Goal: Task Accomplishment & Management: Manage account settings

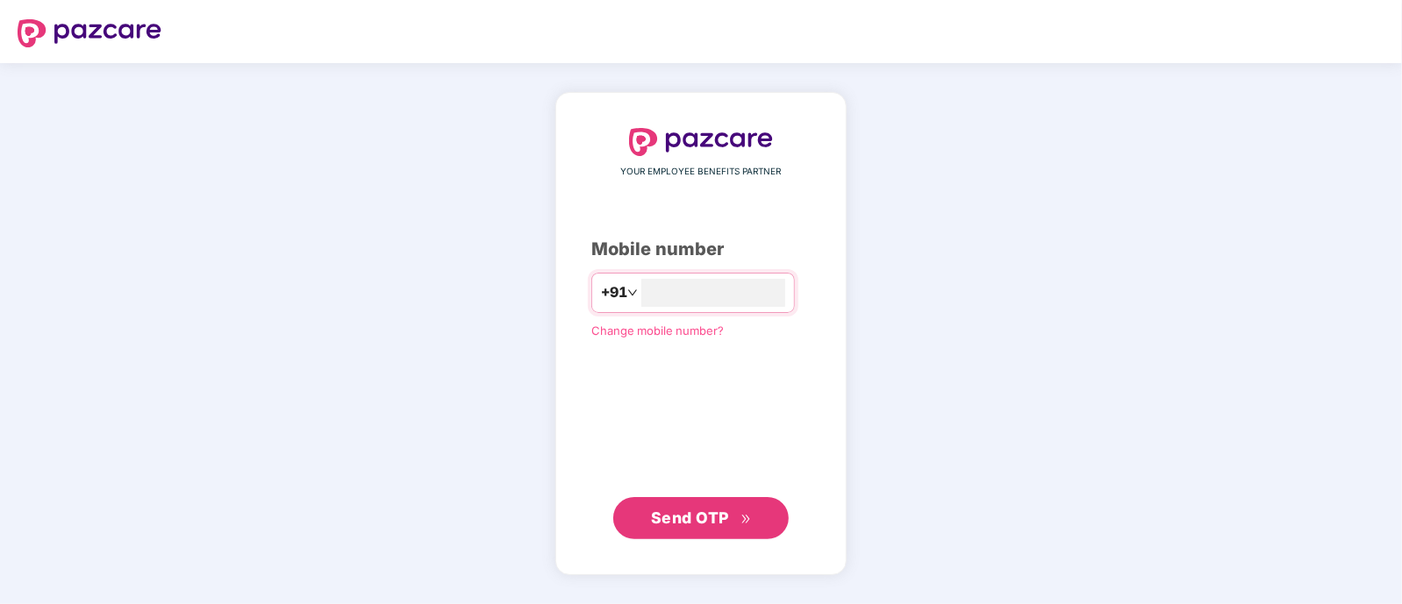
type input "**********"
click at [713, 525] on span "Send OTP" at bounding box center [690, 518] width 78 height 18
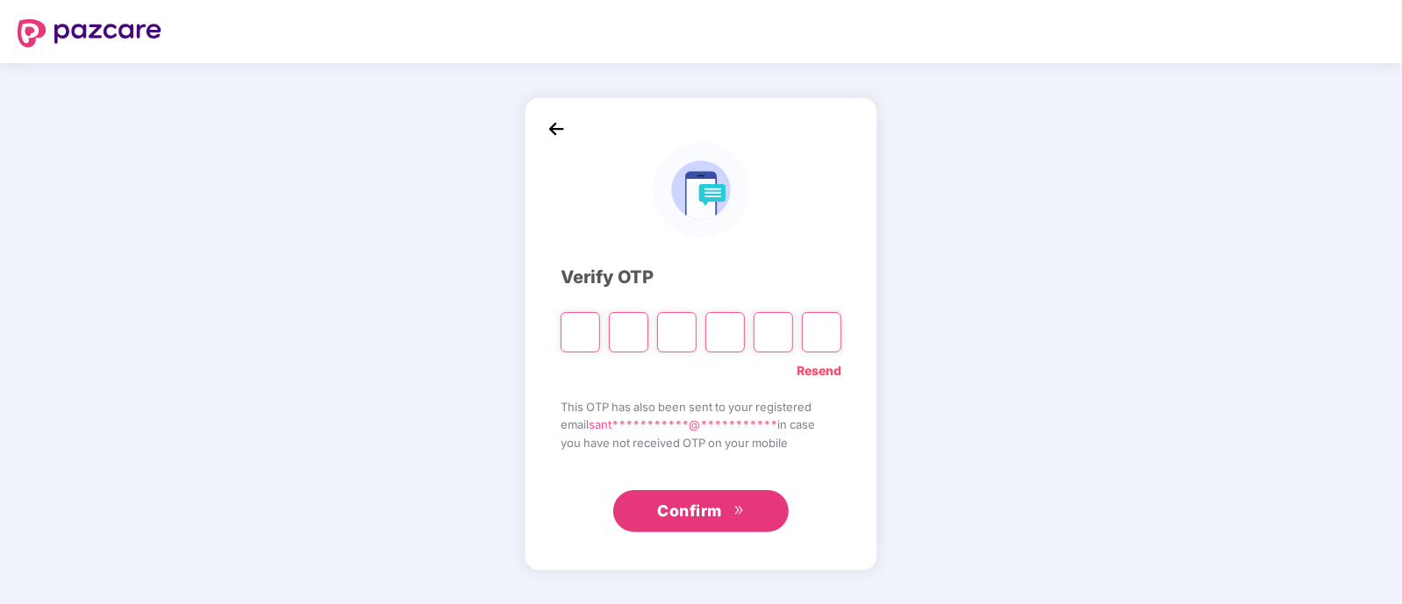
type input "*"
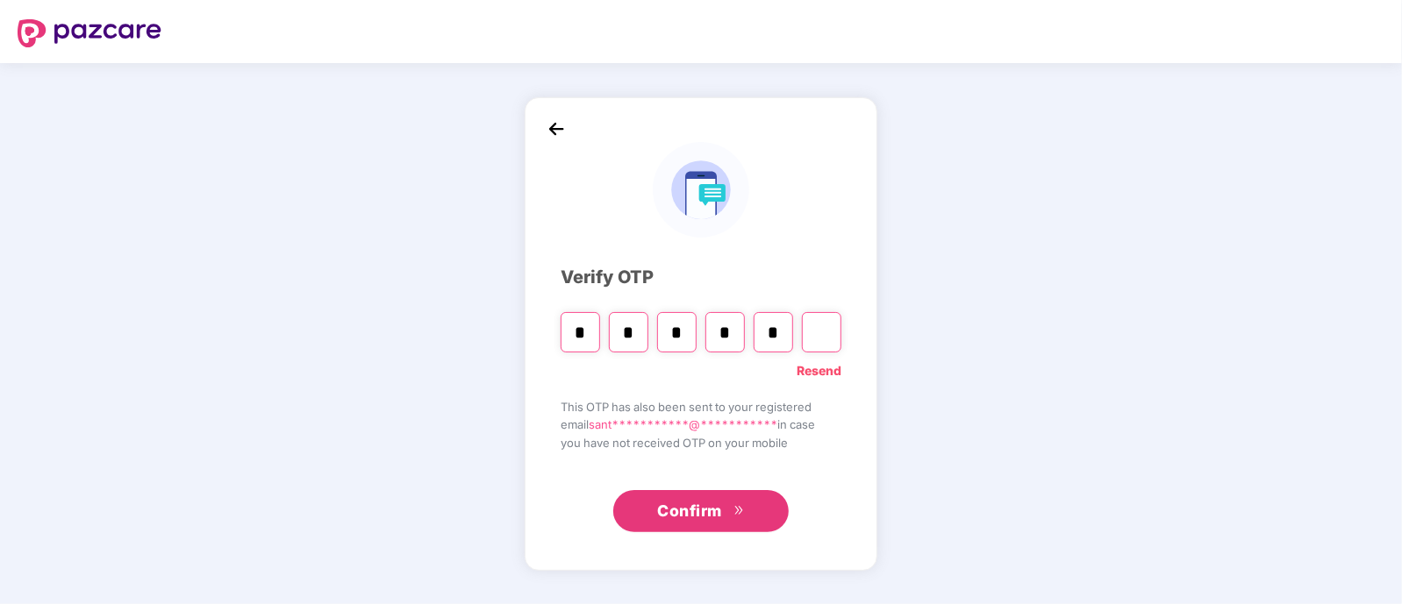
type input "*"
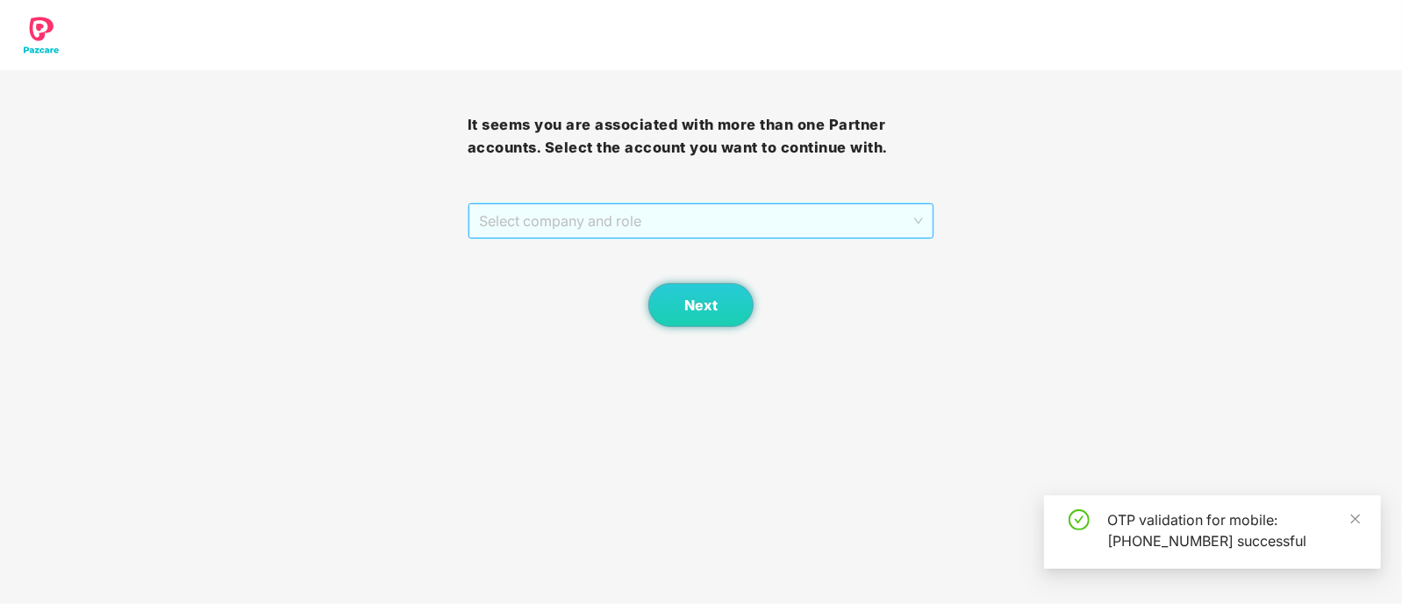
click at [588, 222] on span "Select company and role" at bounding box center [701, 220] width 445 height 33
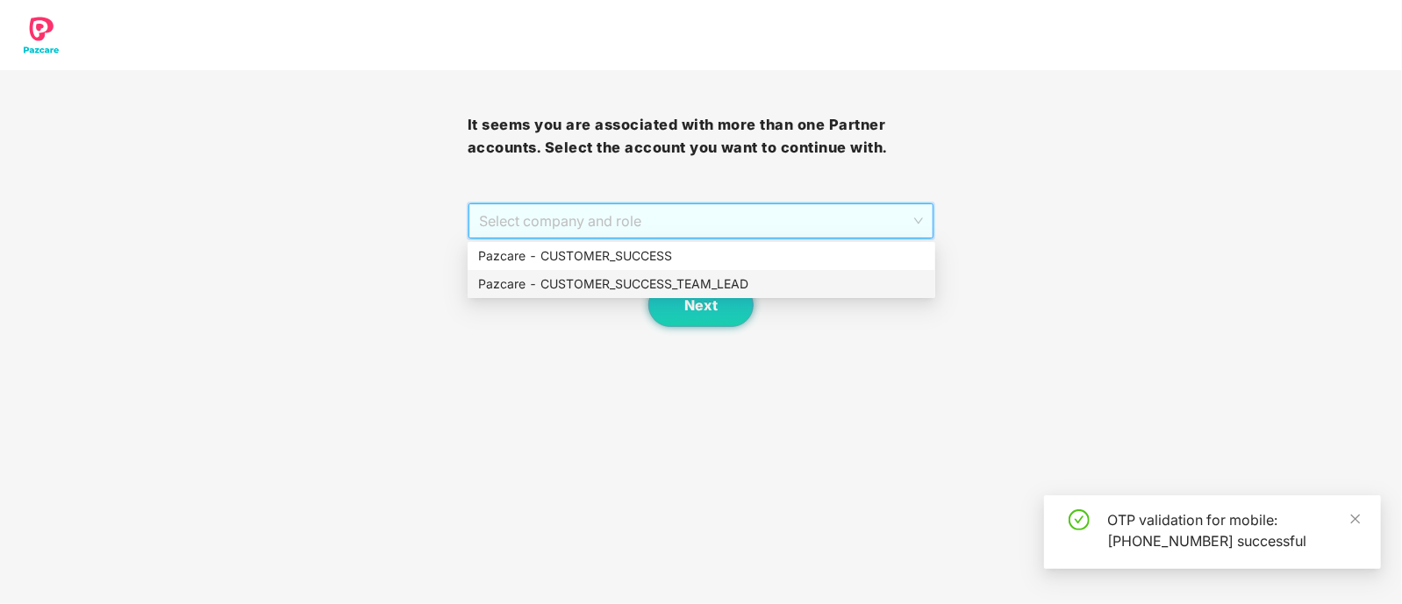
click at [619, 275] on div "Pazcare - CUSTOMER_SUCCESS_TEAM_LEAD" at bounding box center [701, 284] width 446 height 19
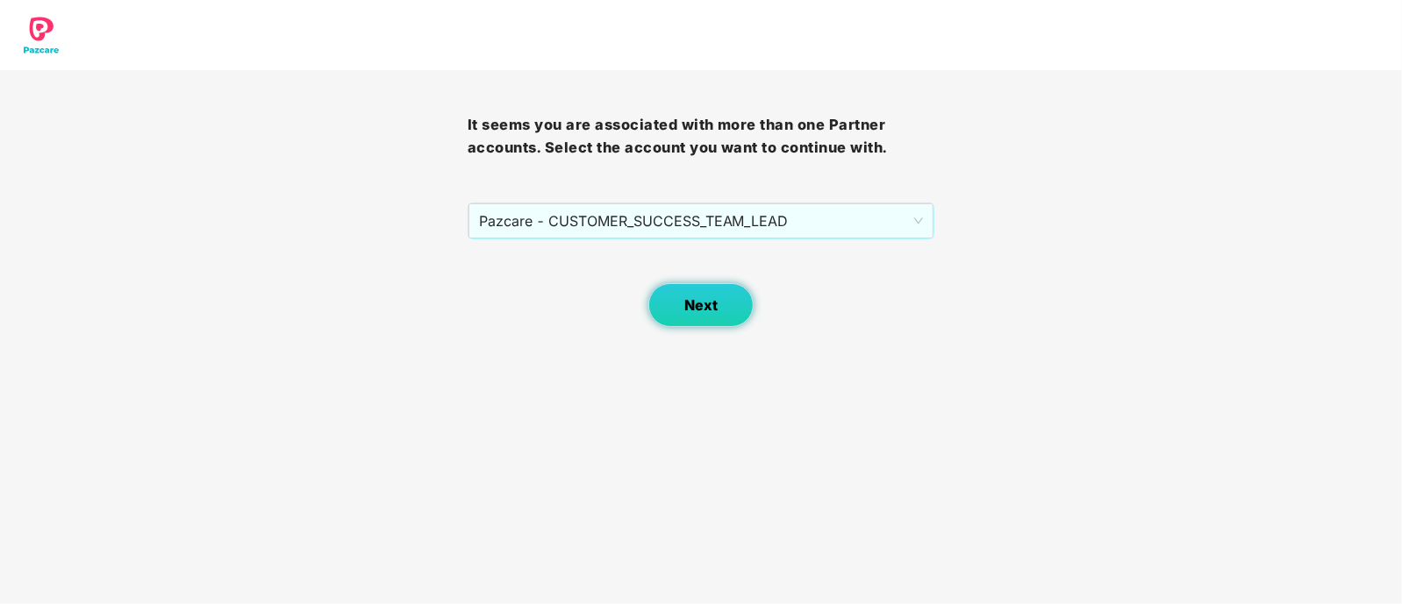
click at [698, 297] on span "Next" at bounding box center [700, 305] width 33 height 17
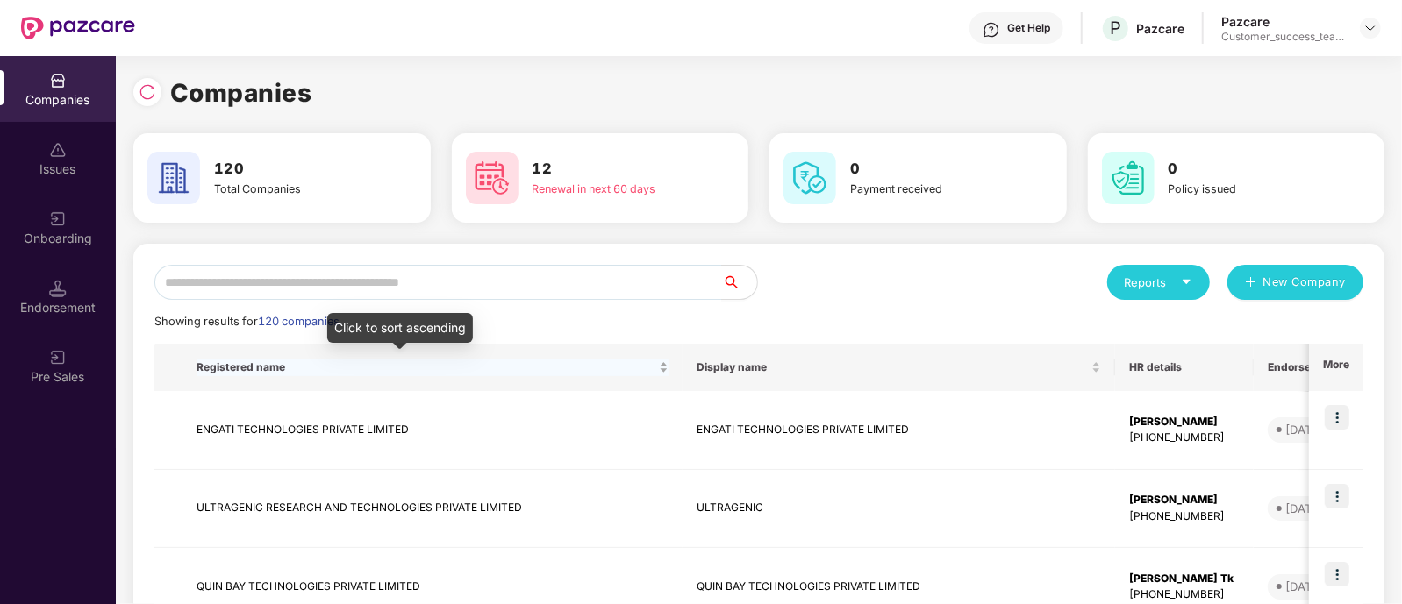
scroll to position [39, 0]
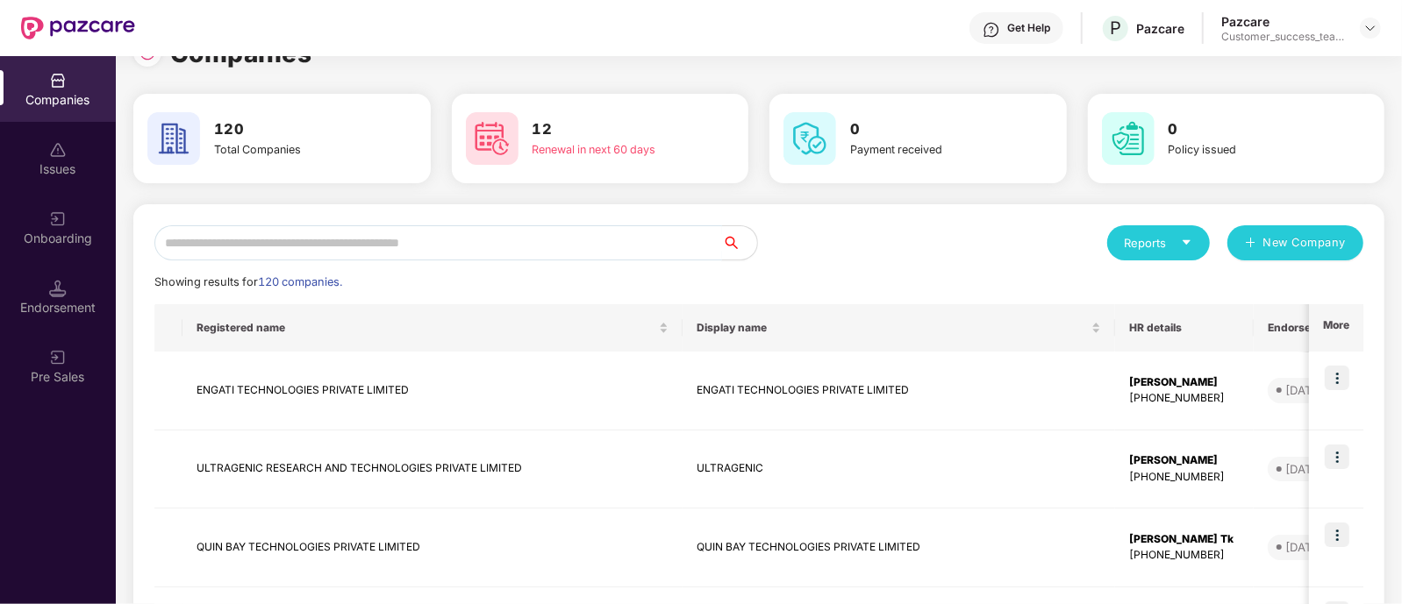
click at [403, 237] on input "text" at bounding box center [438, 242] width 568 height 35
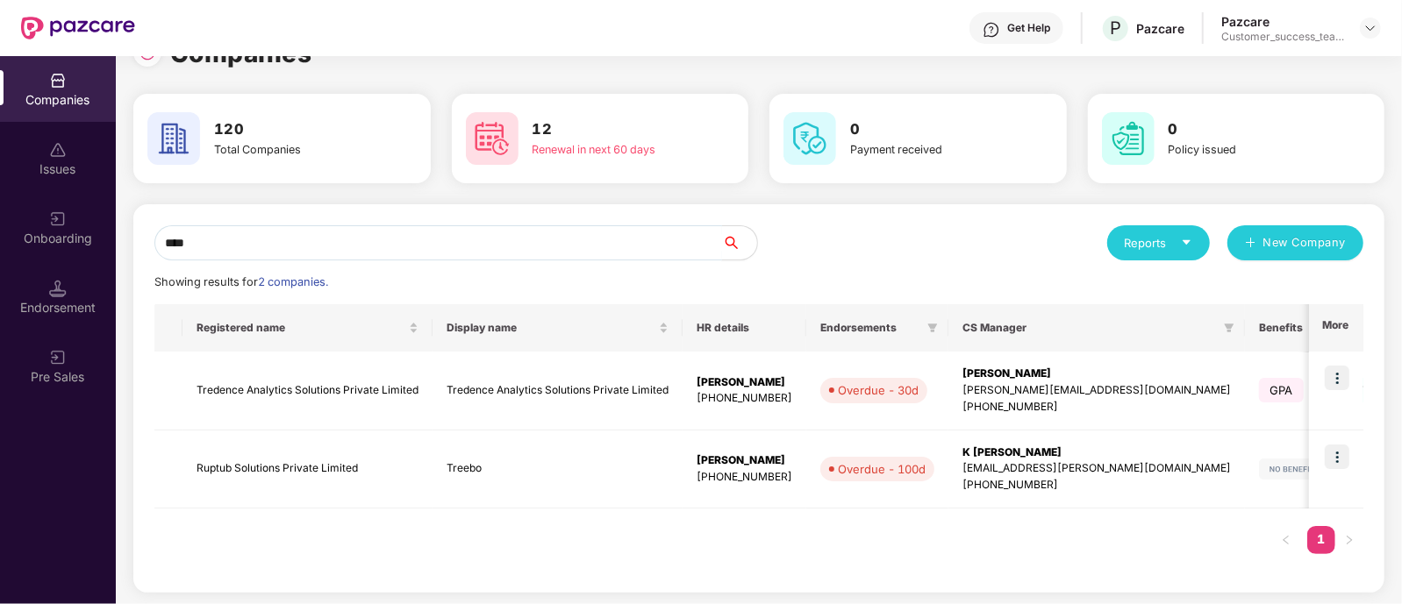
scroll to position [0, 0]
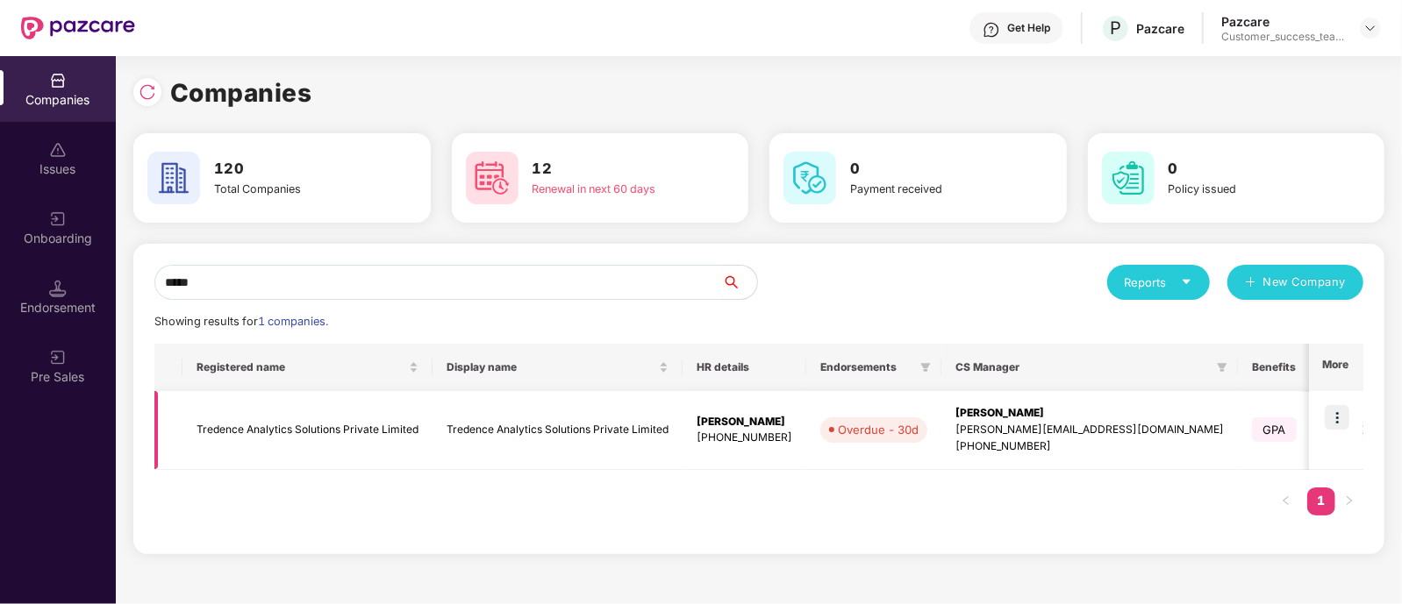
type input "*****"
click at [1335, 418] on img at bounding box center [1337, 417] width 25 height 25
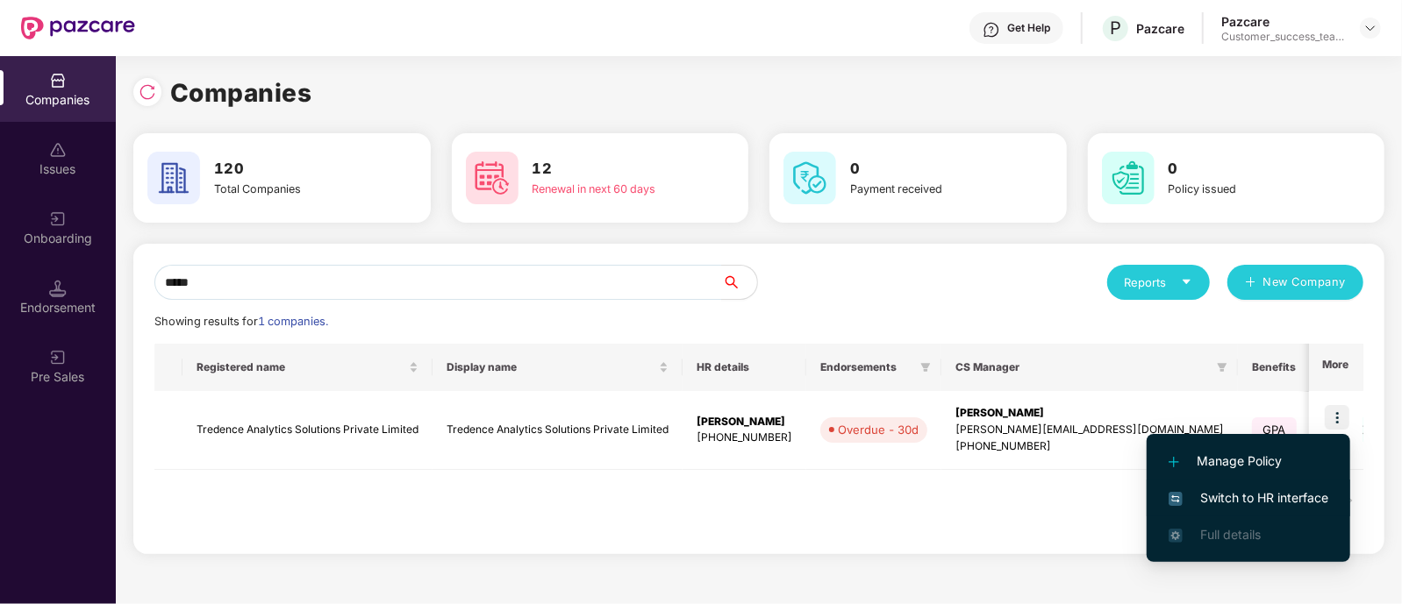
click at [1248, 495] on span "Switch to HR interface" at bounding box center [1248, 498] width 160 height 19
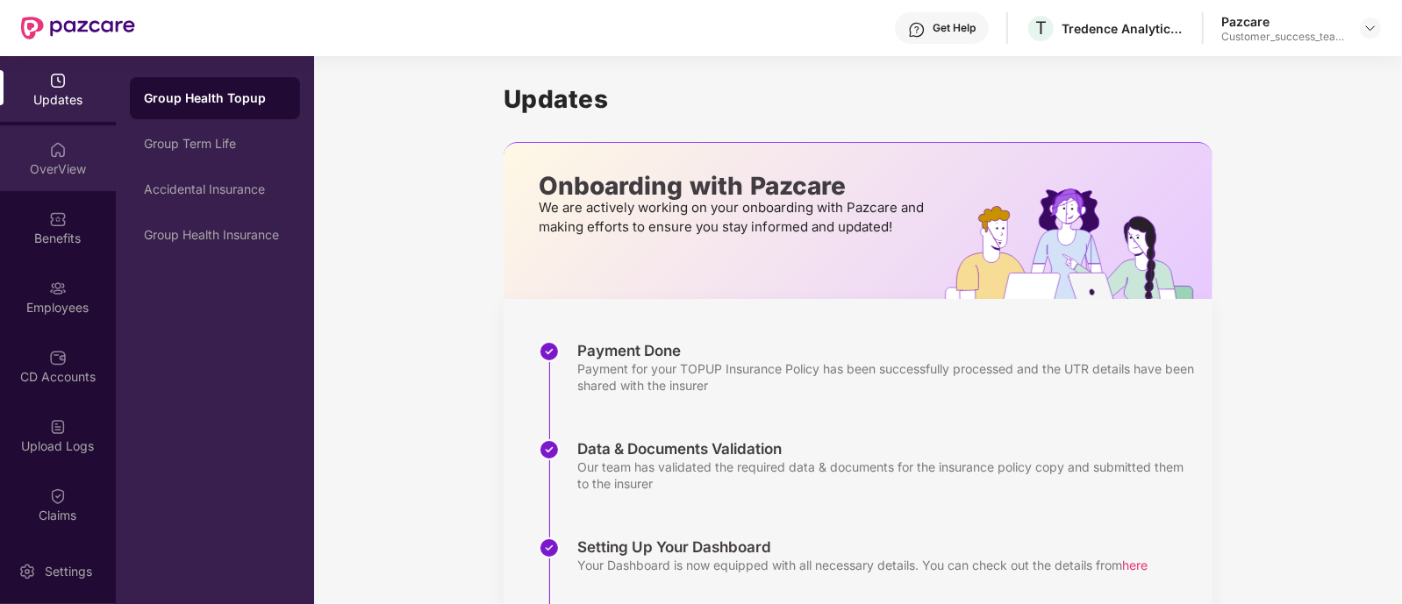
click at [52, 169] on div "OverView" at bounding box center [58, 170] width 116 height 18
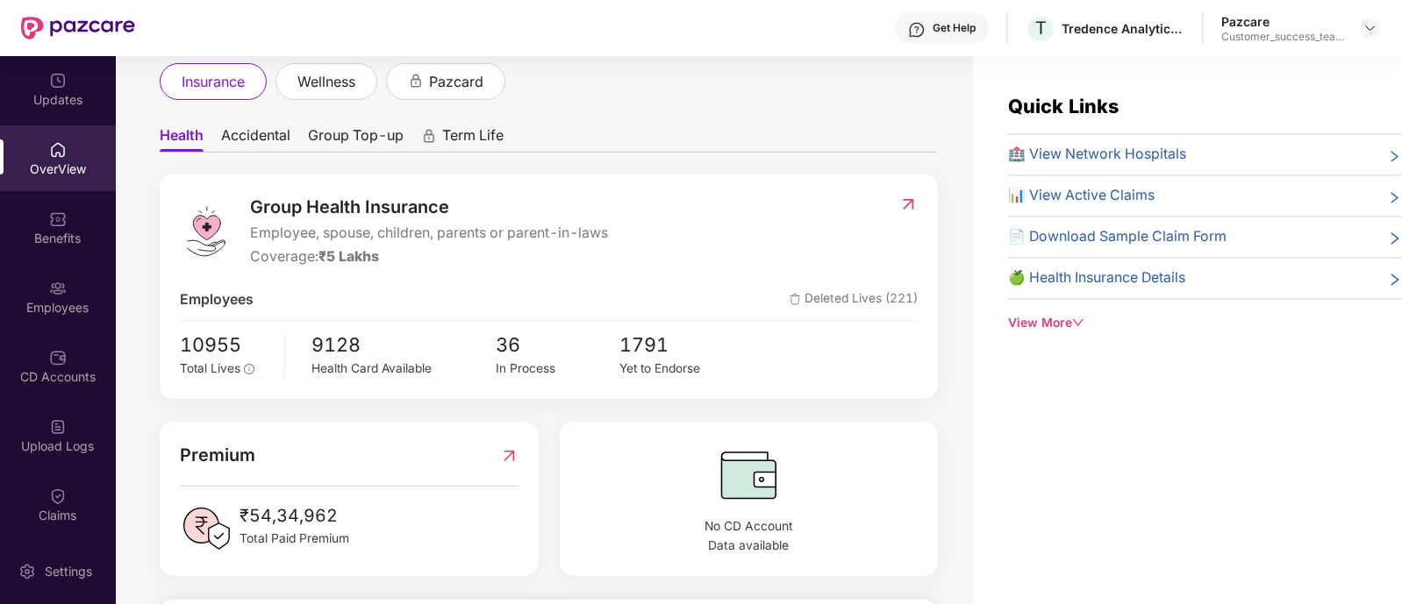
scroll to position [104, 0]
click at [64, 242] on div "Benefits" at bounding box center [58, 239] width 116 height 18
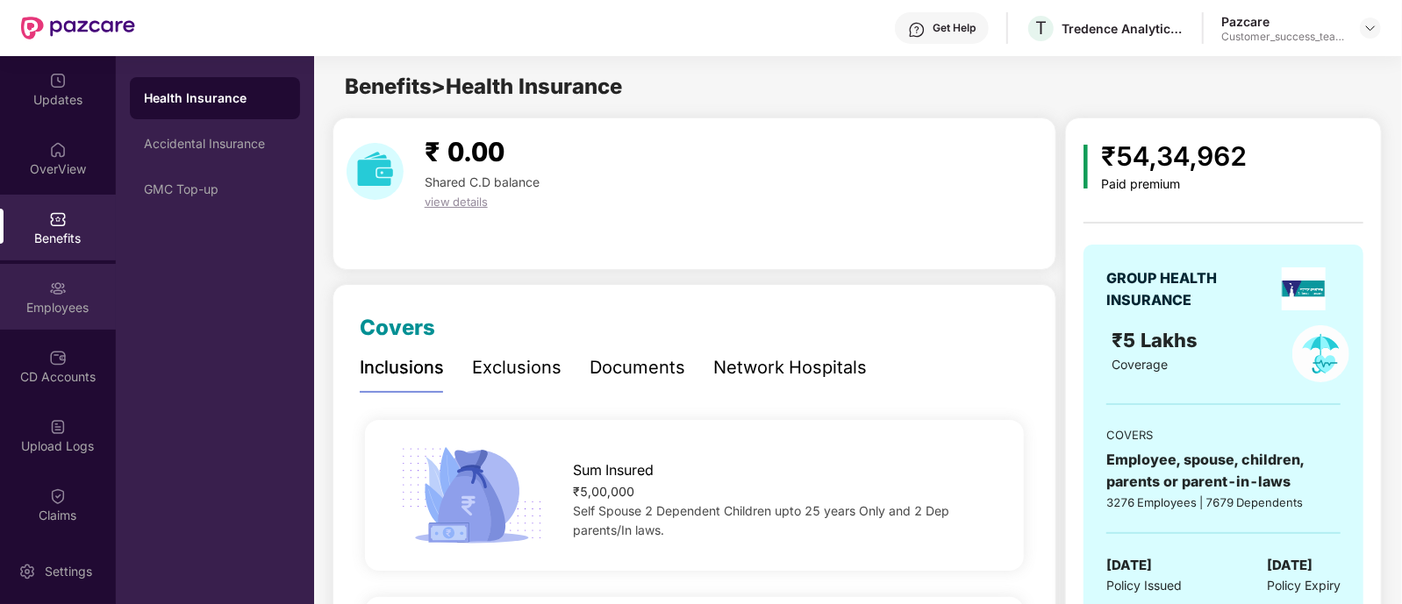
click at [26, 310] on div "Employees" at bounding box center [58, 308] width 116 height 18
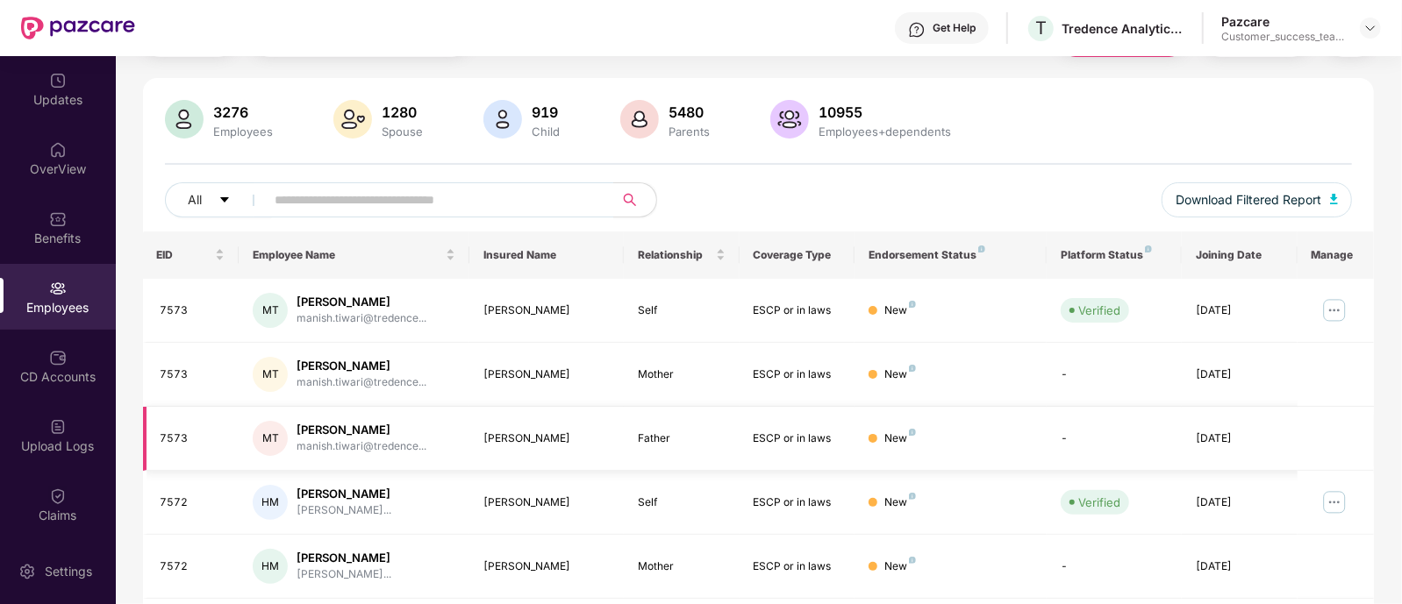
scroll to position [91, 0]
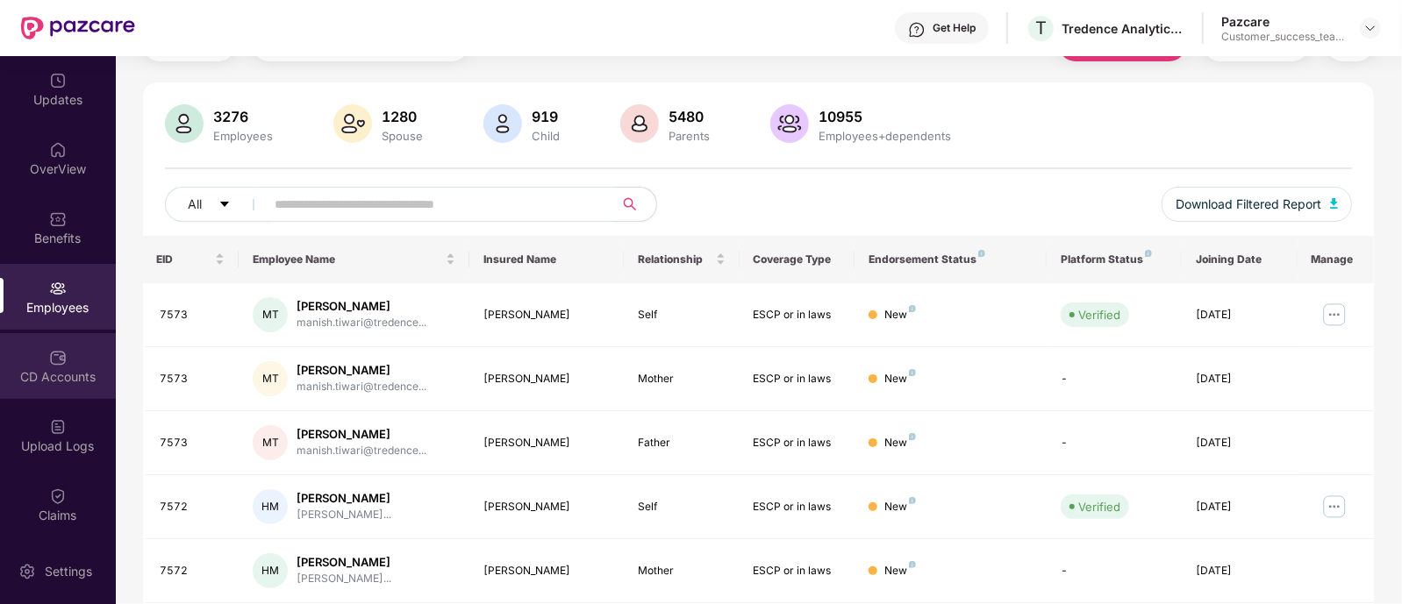
click at [66, 385] on div "CD Accounts" at bounding box center [58, 366] width 116 height 66
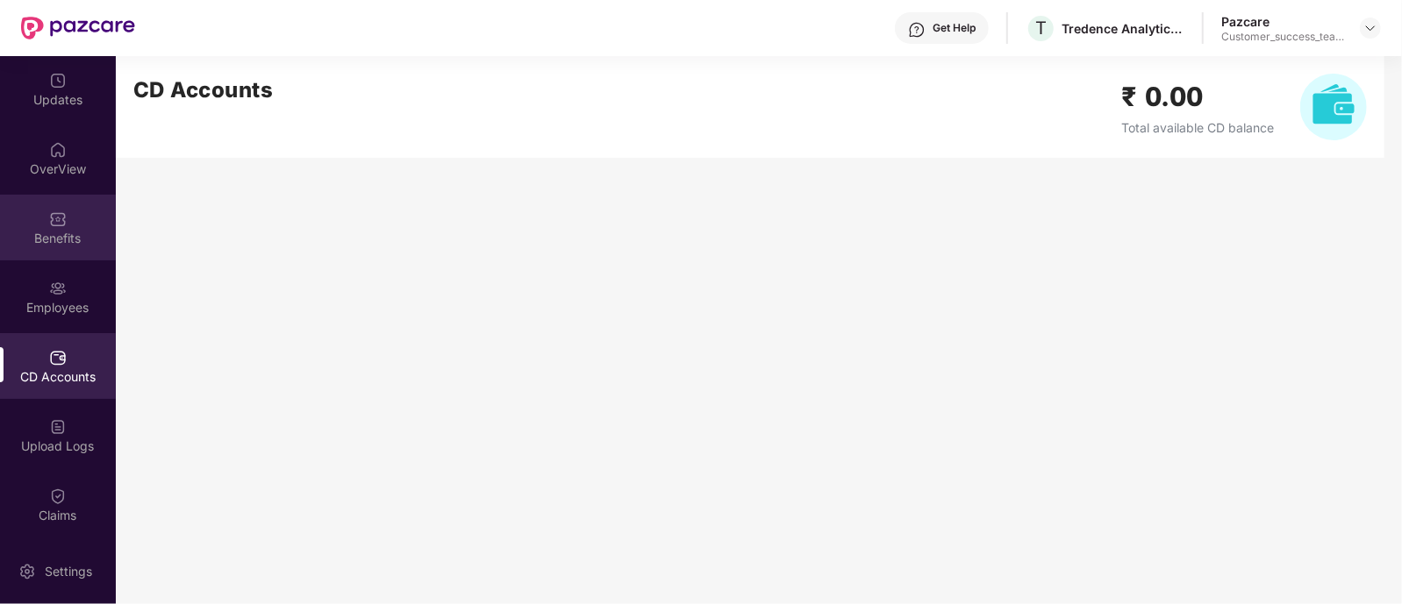
click at [17, 225] on div "Benefits" at bounding box center [58, 228] width 116 height 66
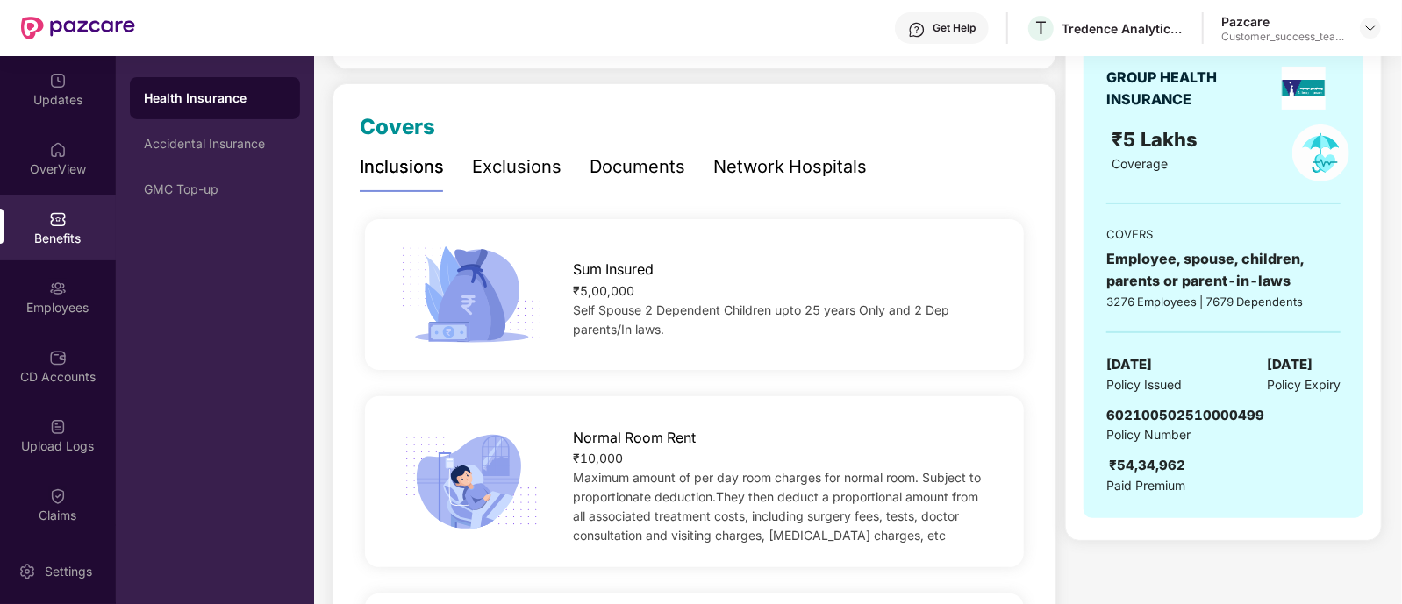
scroll to position [205, 0]
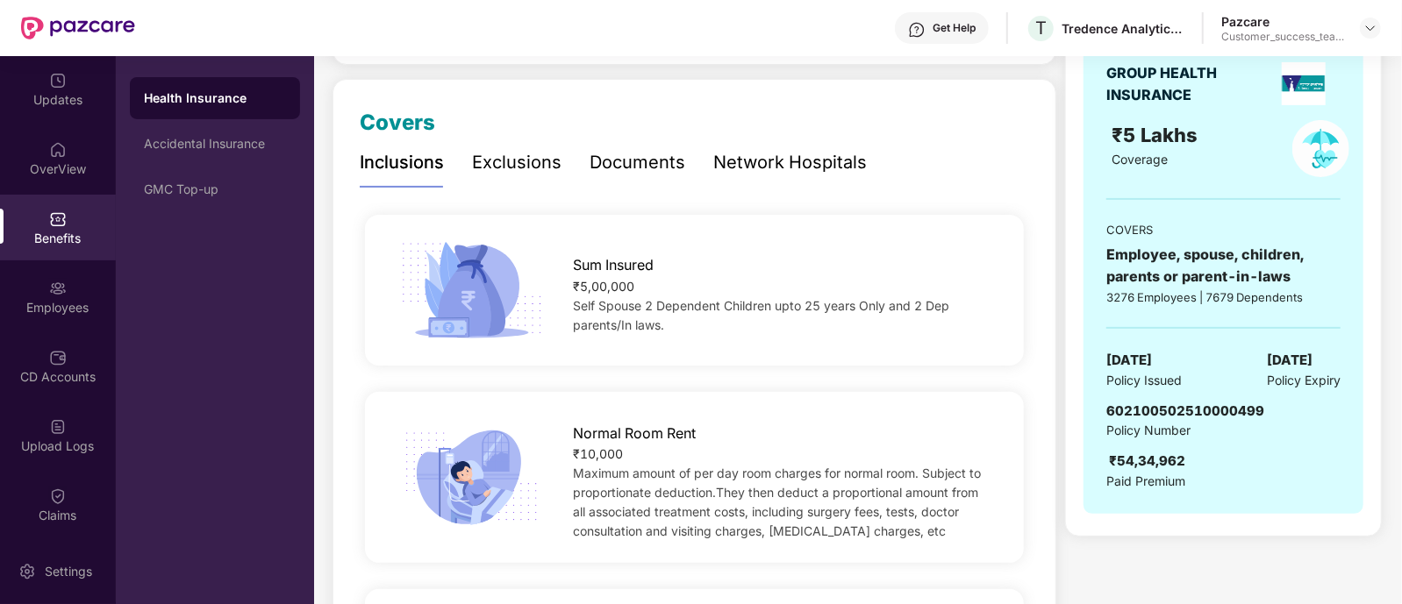
click at [610, 164] on div "Documents" at bounding box center [637, 162] width 96 height 27
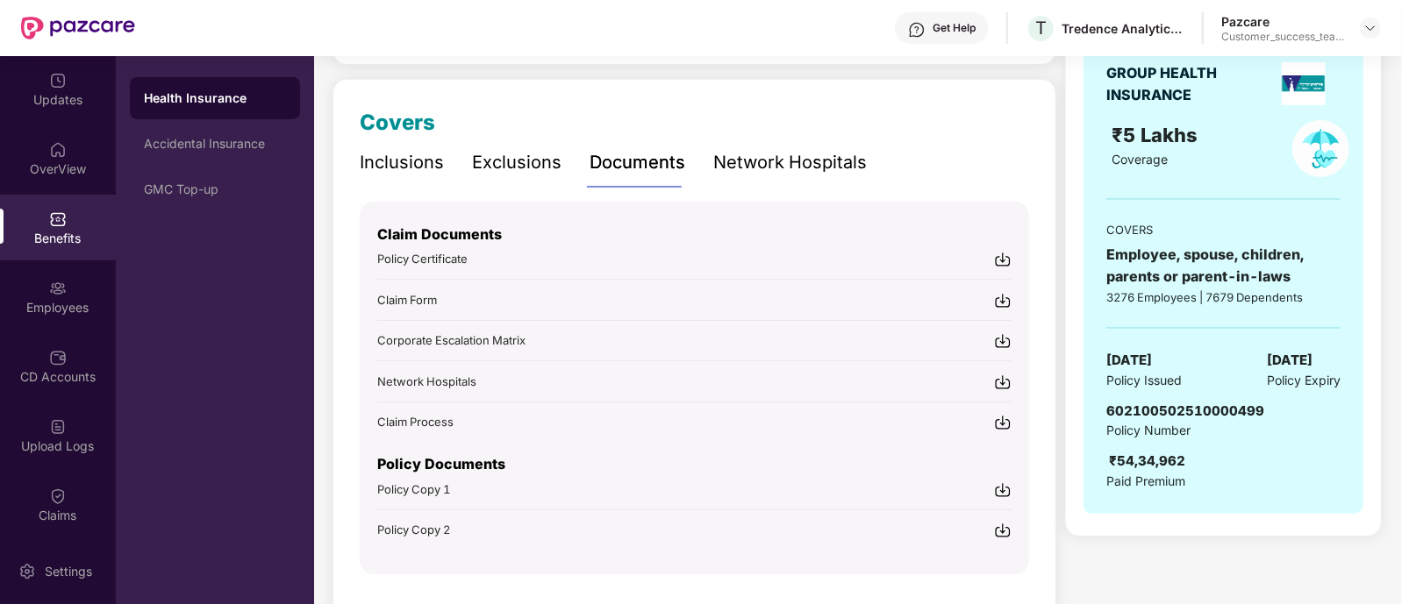
click at [725, 157] on div "Network Hospitals" at bounding box center [790, 162] width 154 height 27
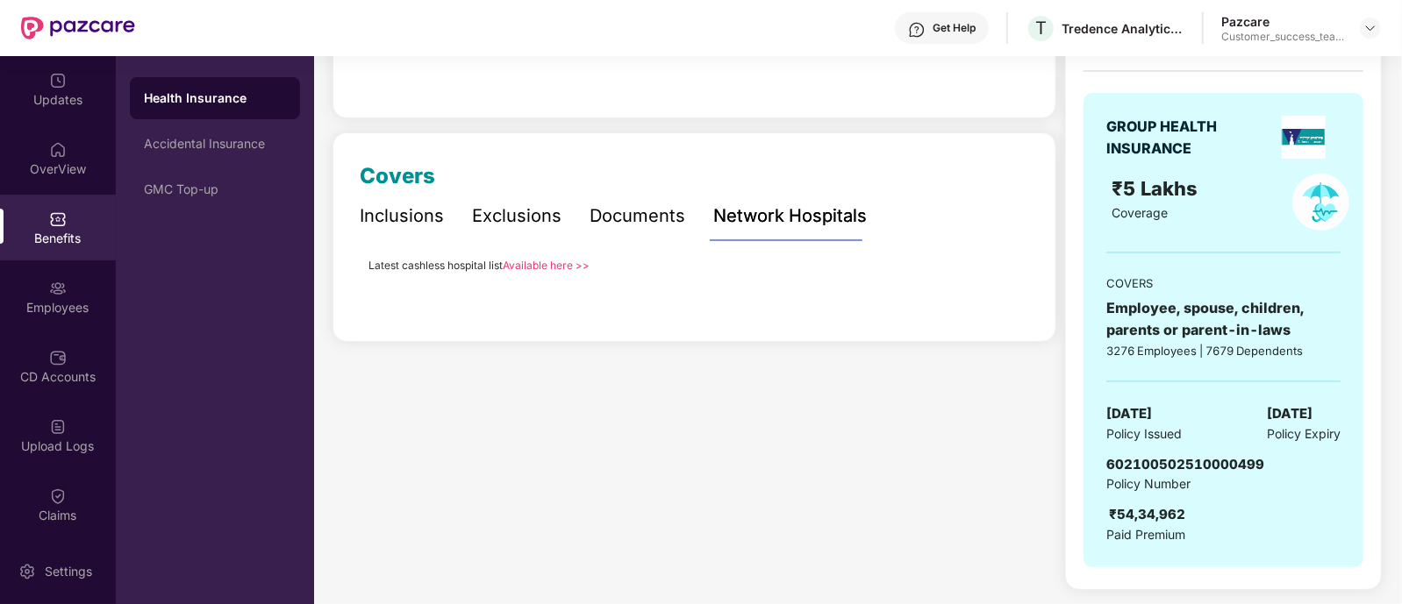
scroll to position [99, 0]
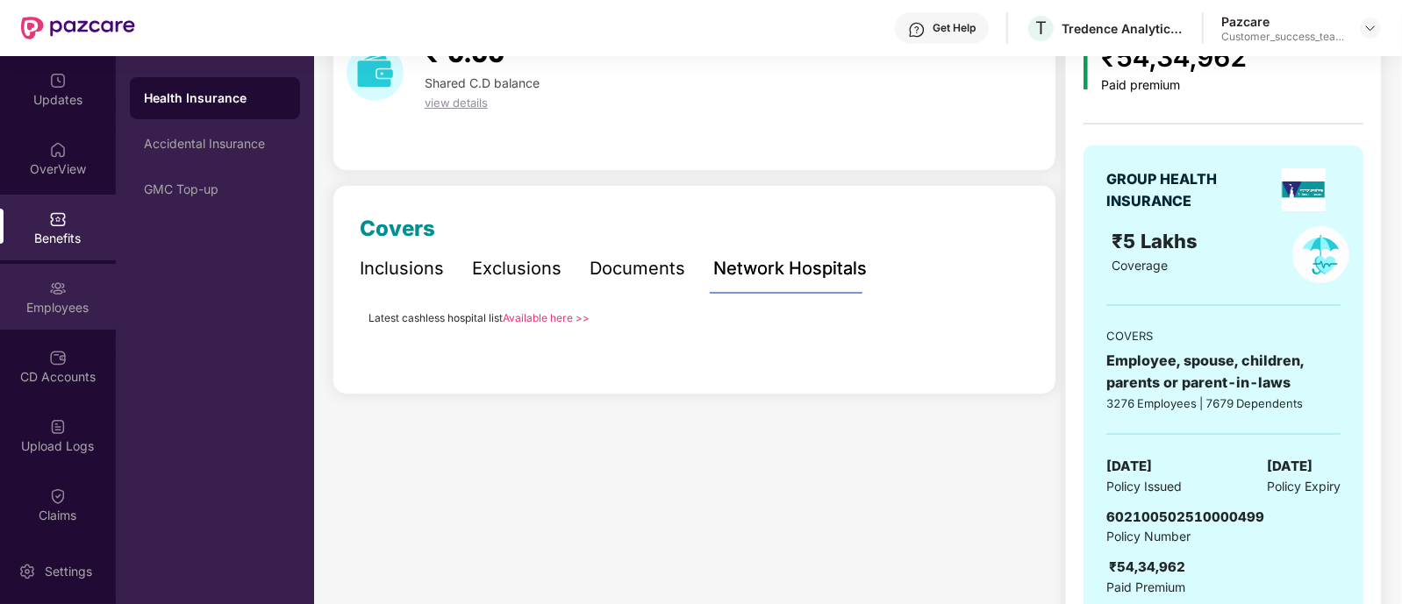
click at [62, 283] on img at bounding box center [58, 289] width 18 height 18
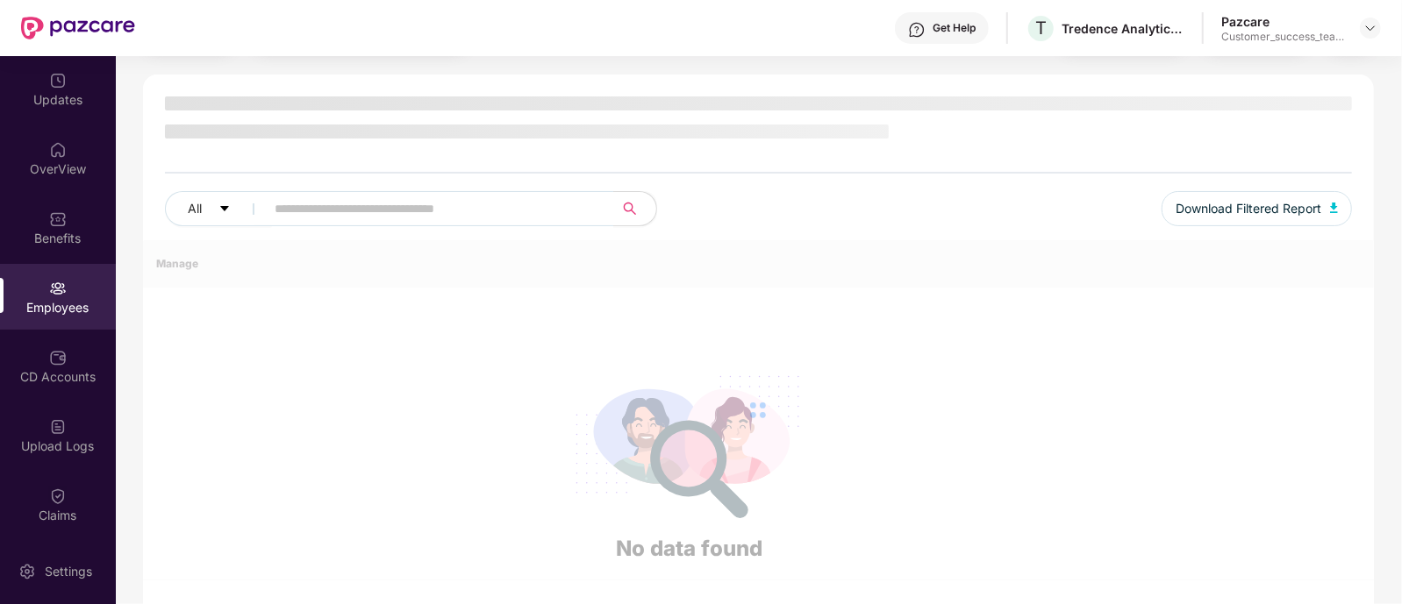
scroll to position [99, 0]
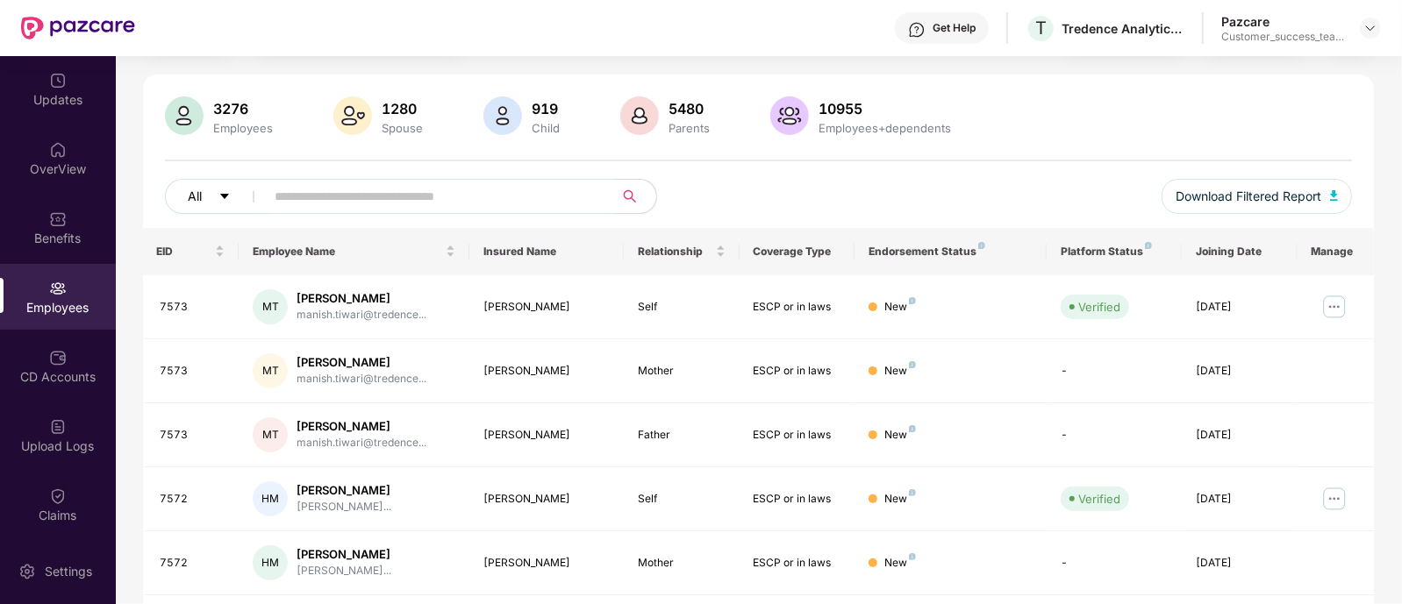
click at [215, 187] on button "All" at bounding box center [218, 196] width 107 height 35
drag, startPoint x: 491, startPoint y: 67, endPoint x: 127, endPoint y: 111, distance: 366.7
click at [127, 111] on div "Filters Group Health Insurance Employee Reports 3276 Employees 1280 Spouse 919 …" at bounding box center [758, 602] width 1285 height 1168
click at [66, 219] on div "Benefits" at bounding box center [58, 228] width 116 height 66
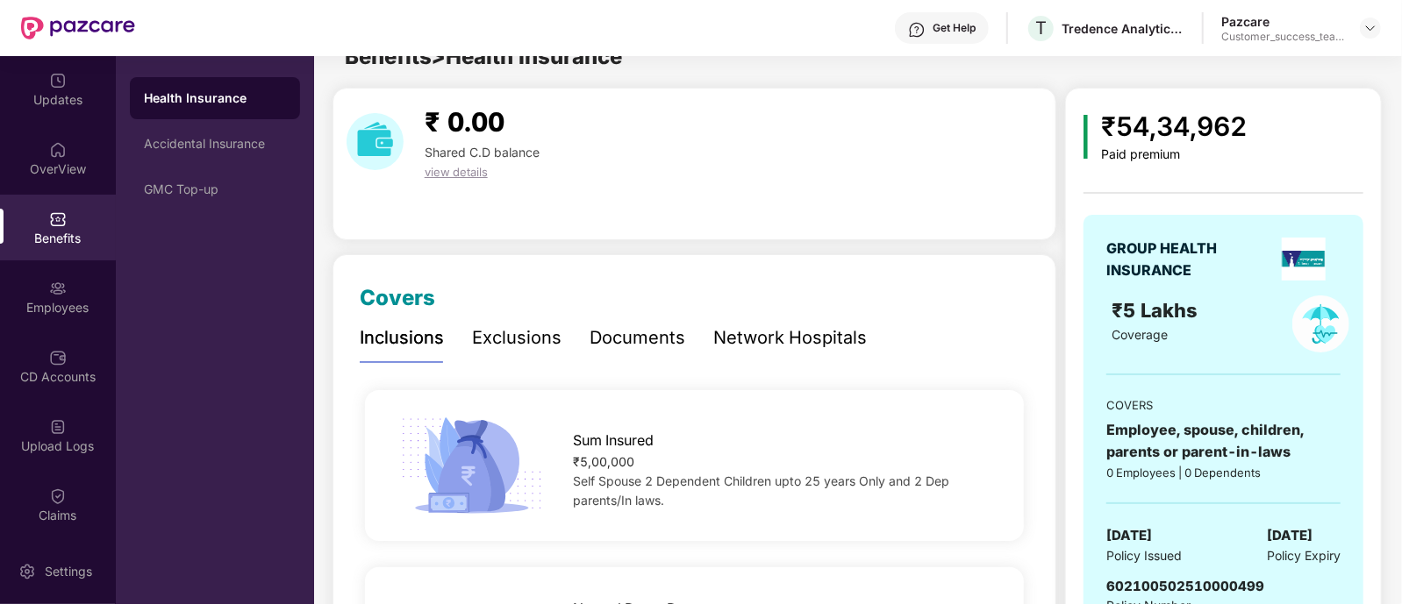
scroll to position [99, 0]
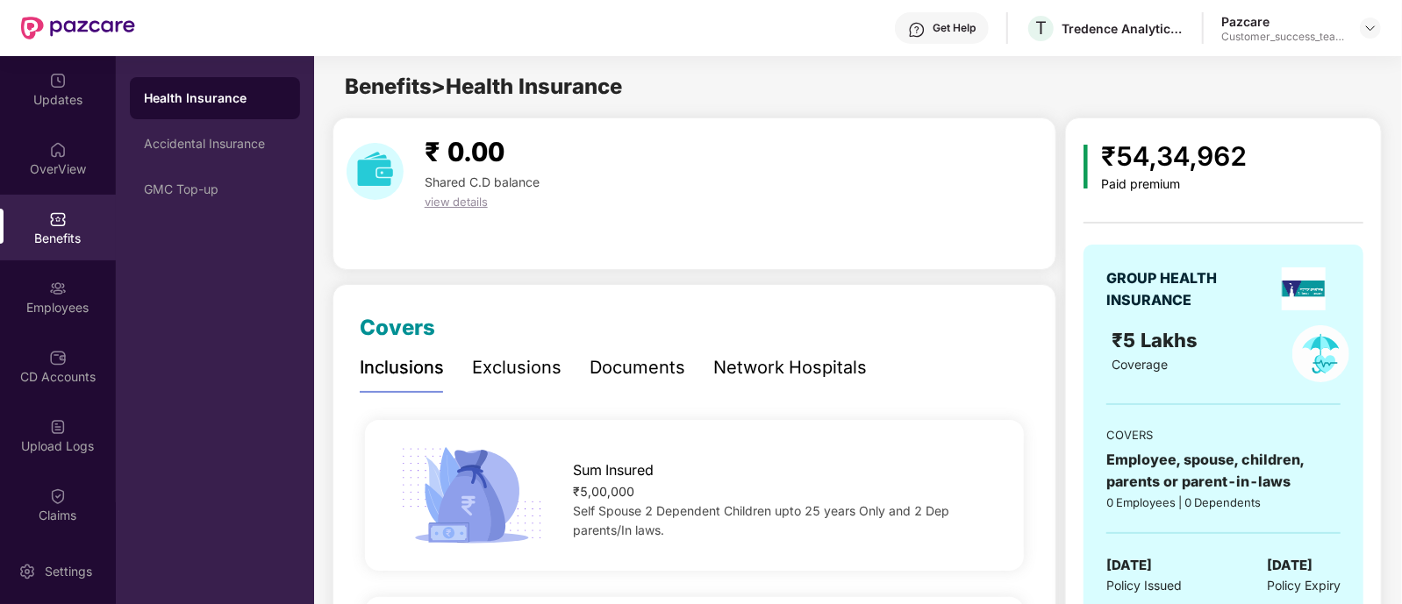
click at [1129, 338] on span "₹5 Lakhs" at bounding box center [1156, 340] width 91 height 23
click at [1186, 353] on div "₹5 Lakhs" at bounding box center [1185, 340] width 149 height 30
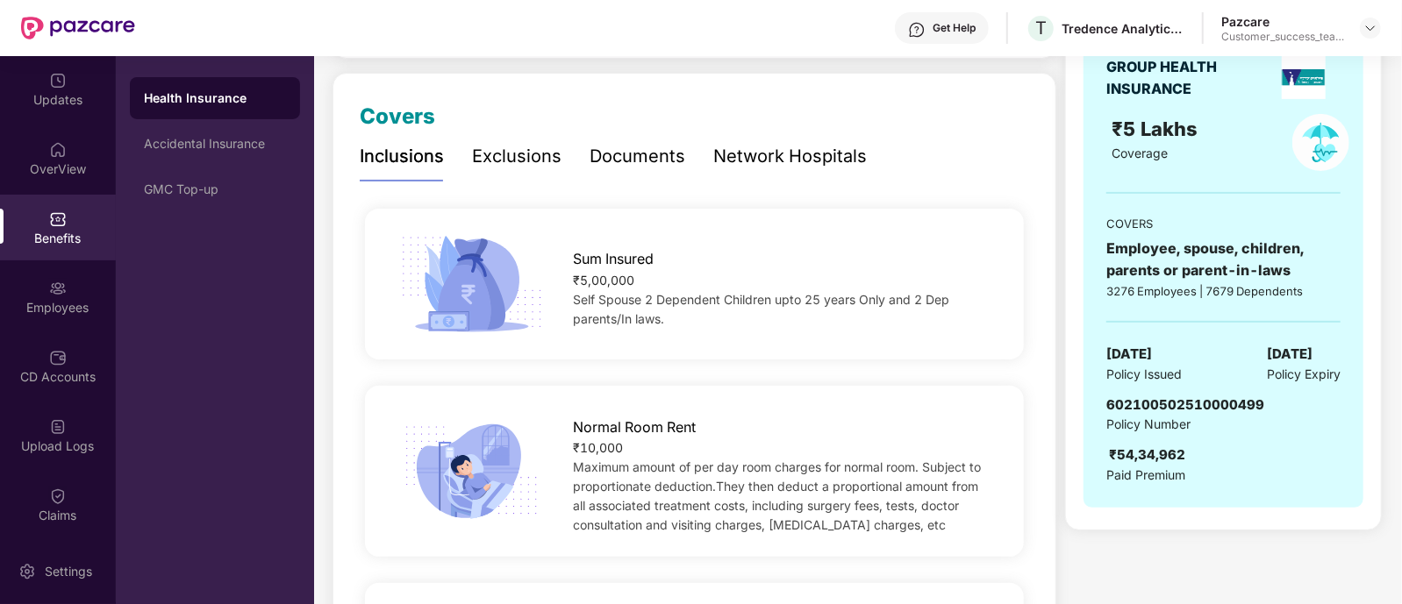
scroll to position [208, 0]
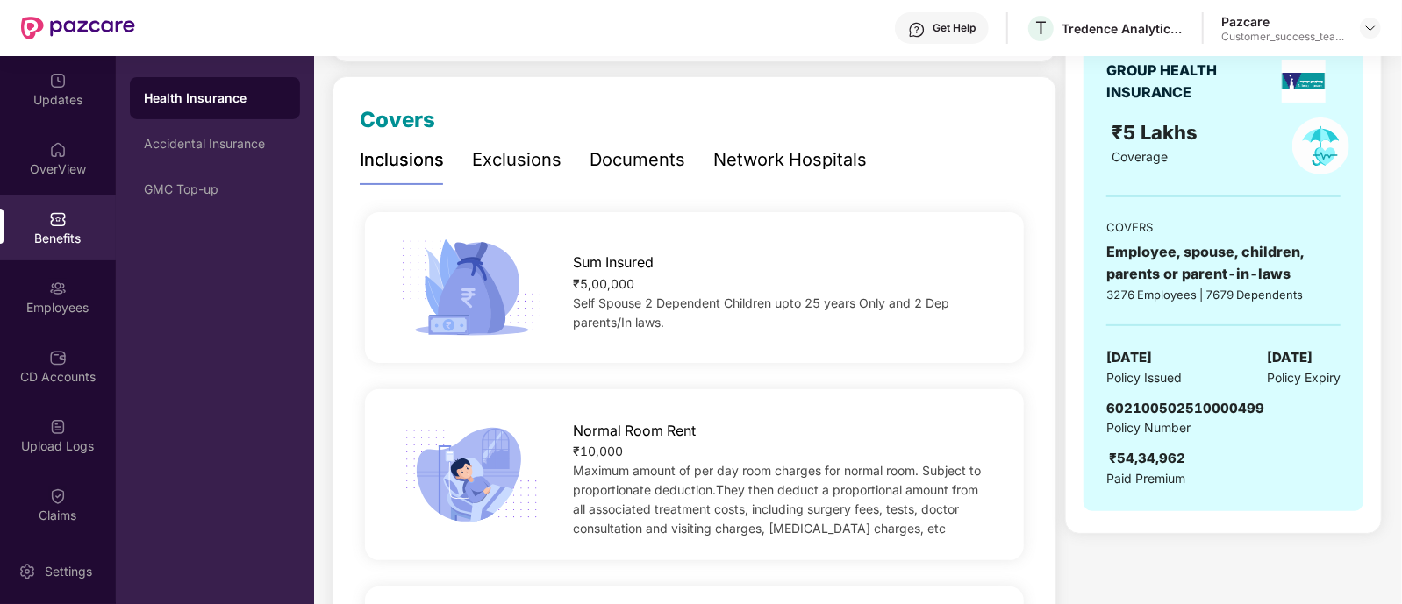
click at [639, 331] on div "Self Spouse 2 Dependent Children upto 25 years Only and 2 Dep parents/In laws." at bounding box center [784, 313] width 421 height 39
drag, startPoint x: 634, startPoint y: 297, endPoint x: 882, endPoint y: 301, distance: 247.4
click at [882, 301] on span "Self Spouse 2 Dependent Children upto 25 years Only and 2 Dep parents/In laws." at bounding box center [762, 313] width 376 height 34
click at [829, 318] on div "Self Spouse 2 Dependent Children upto 25 years Only and 2 Dep parents/In laws." at bounding box center [784, 313] width 421 height 39
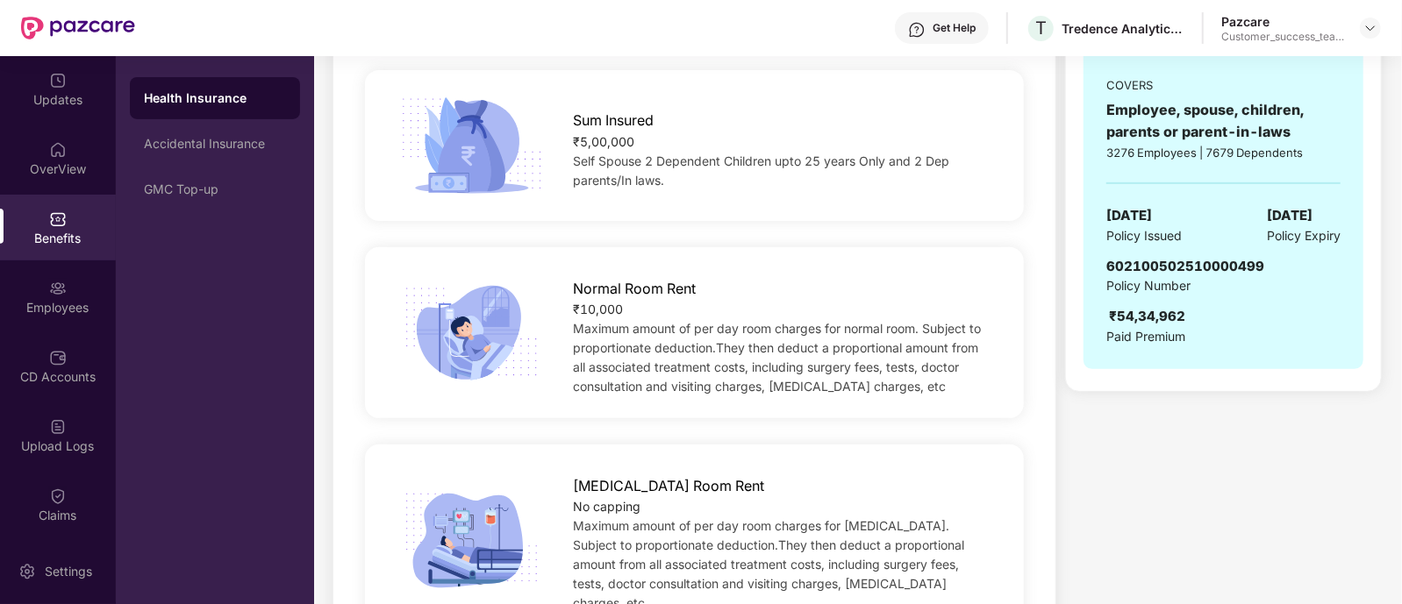
scroll to position [353, 0]
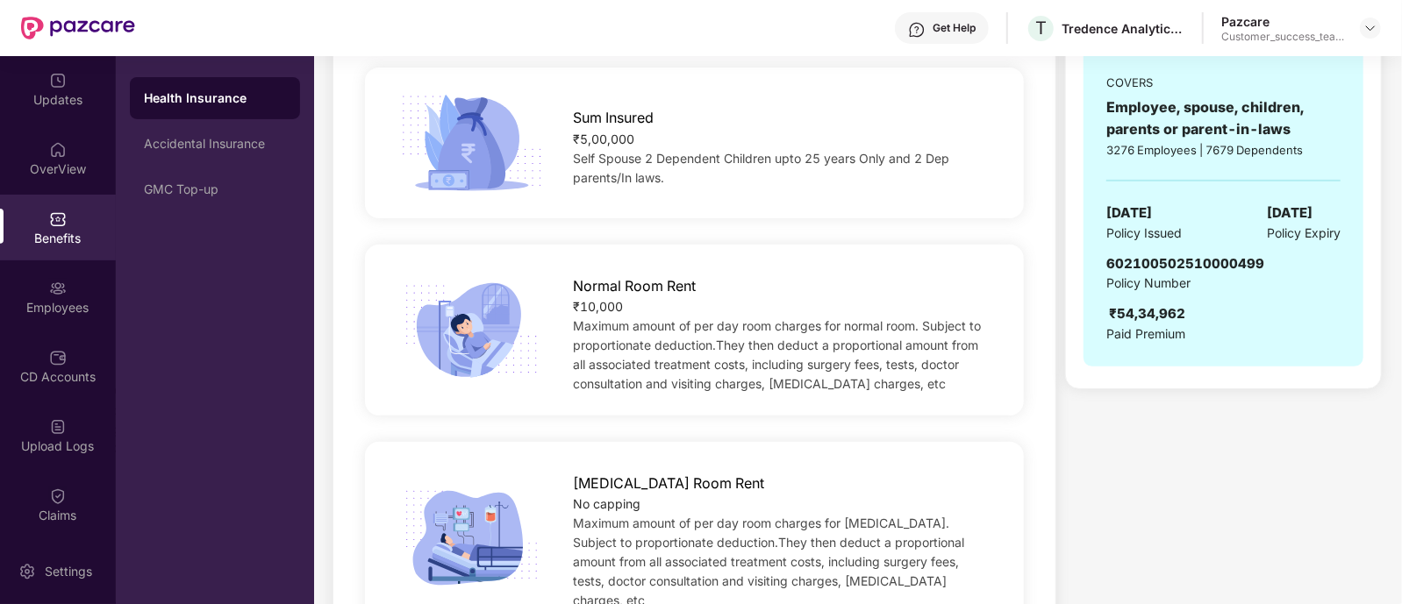
click at [633, 319] on span "Maximum amount of per day room charges for normal room. Subject to proportionat…" at bounding box center [778, 354] width 408 height 73
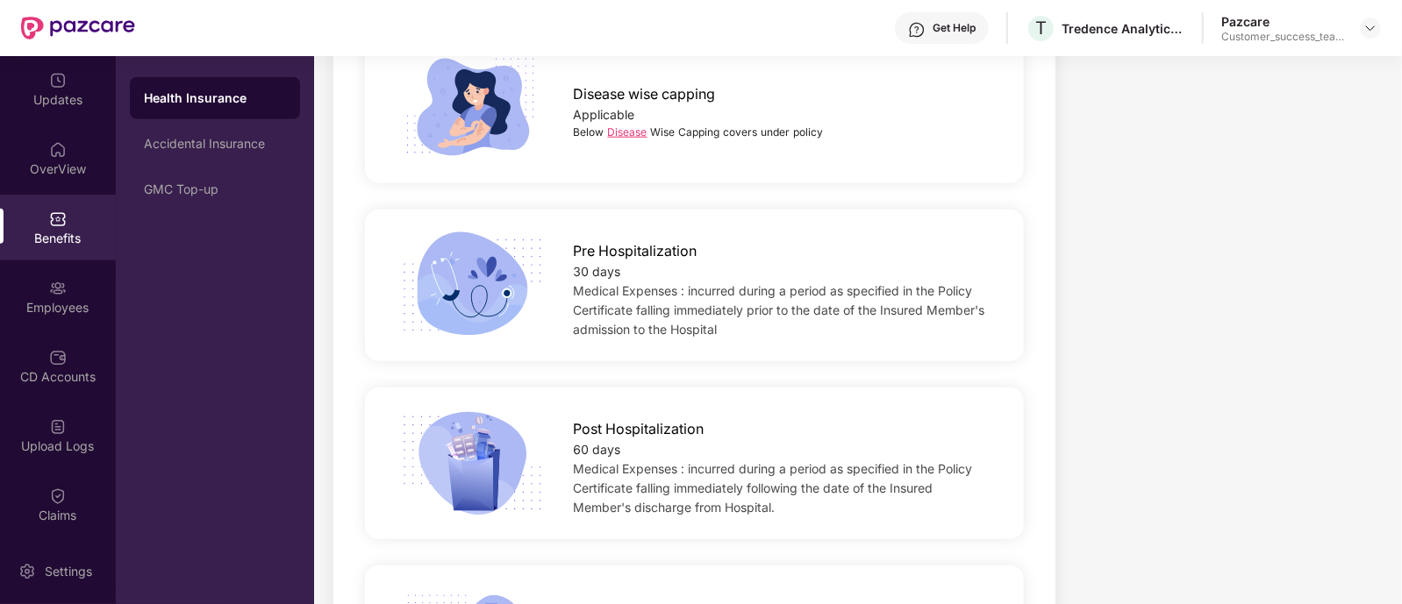
scroll to position [888, 0]
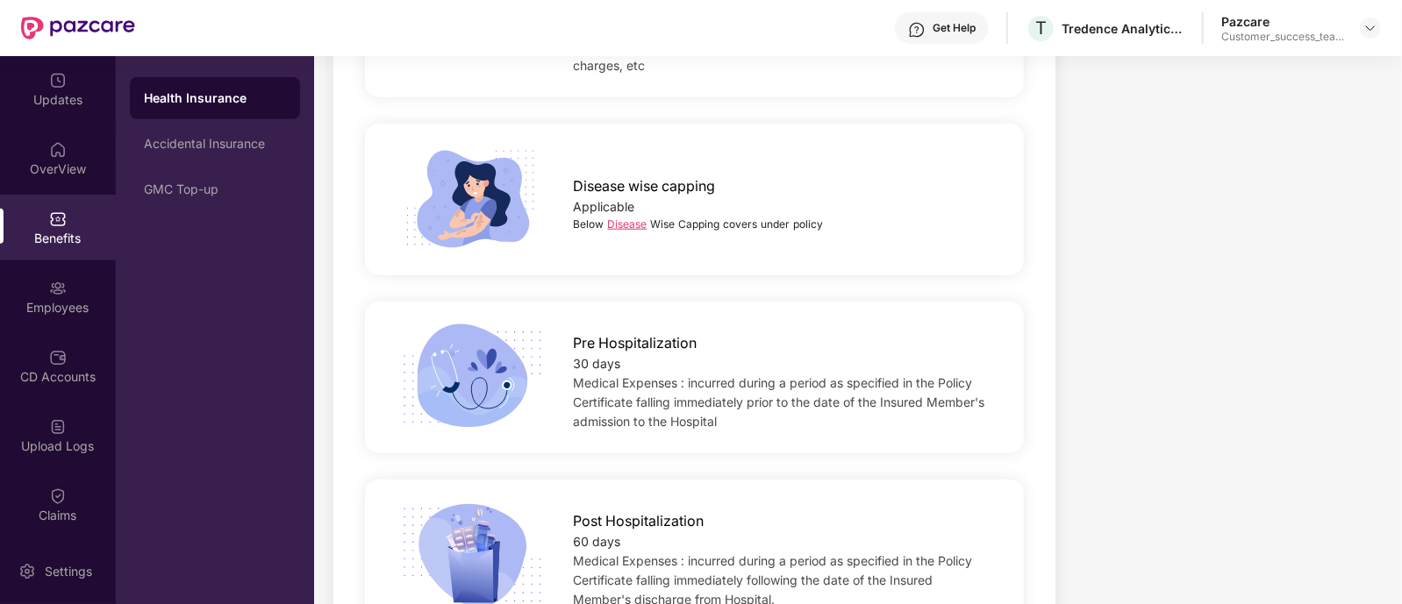
click at [625, 218] on link "Disease" at bounding box center [627, 224] width 39 height 13
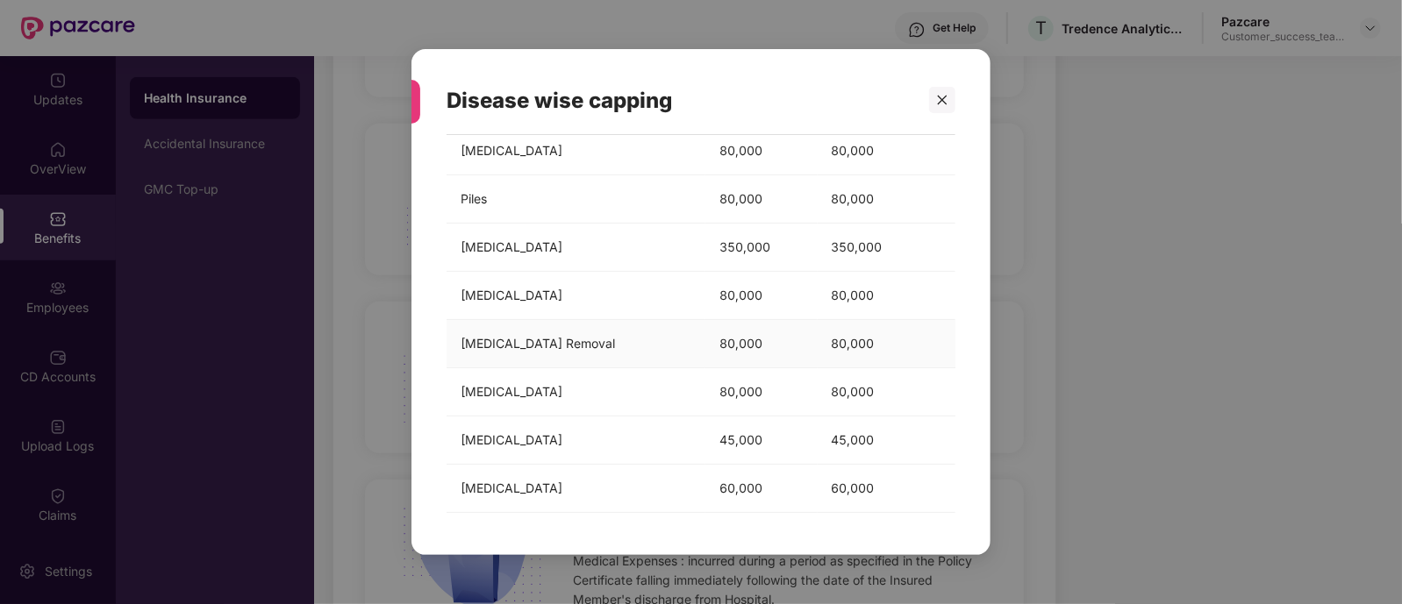
scroll to position [0, 0]
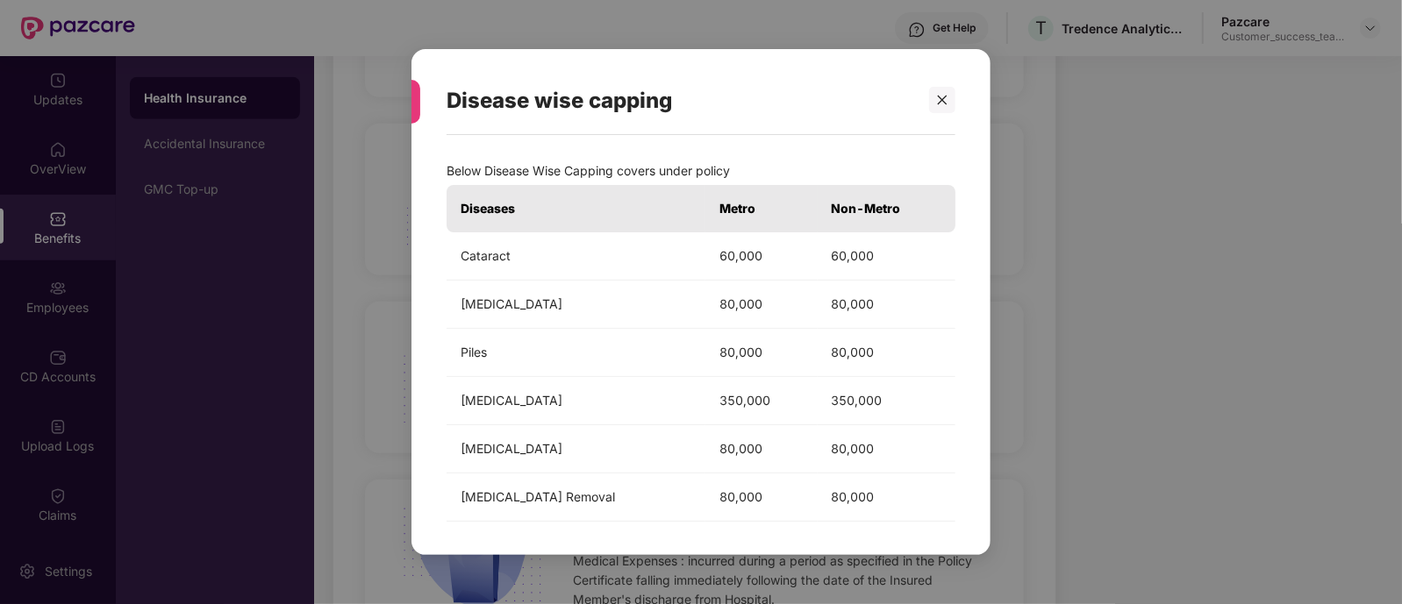
click at [1104, 288] on div "Disease wise capping Below Disease Wise Capping covers under policy Diseases Me…" at bounding box center [701, 302] width 1402 height 604
click at [942, 94] on icon "close" at bounding box center [942, 100] width 12 height 12
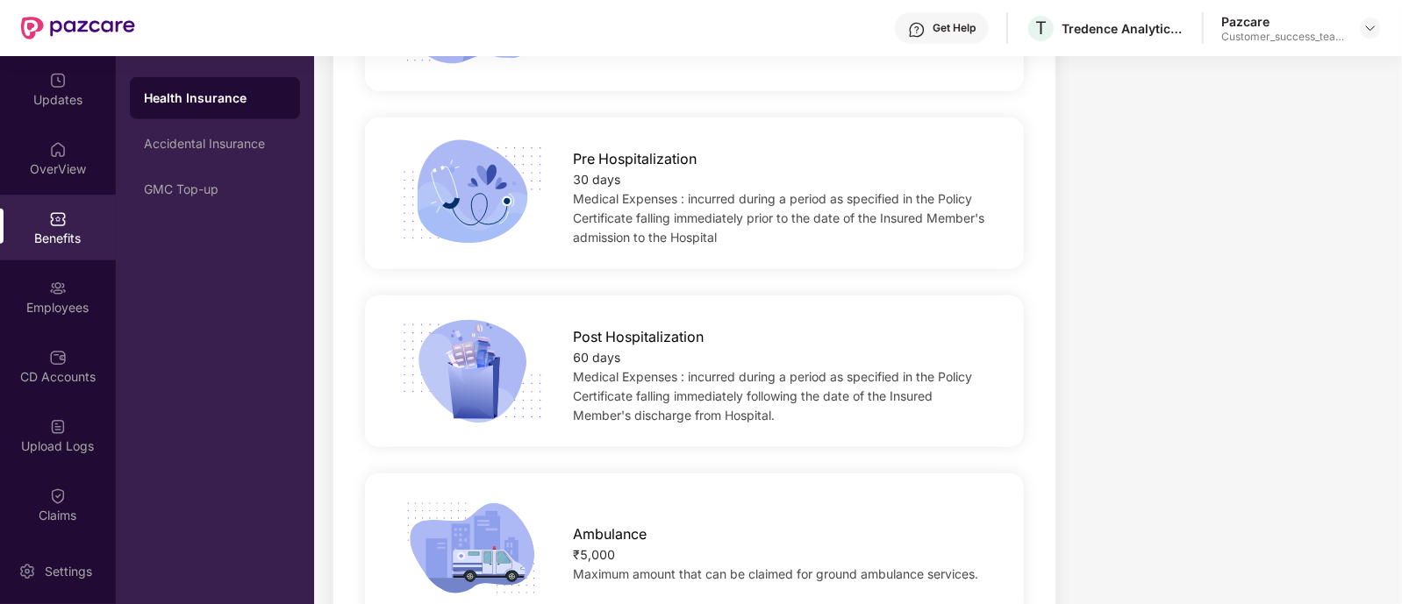
scroll to position [214, 0]
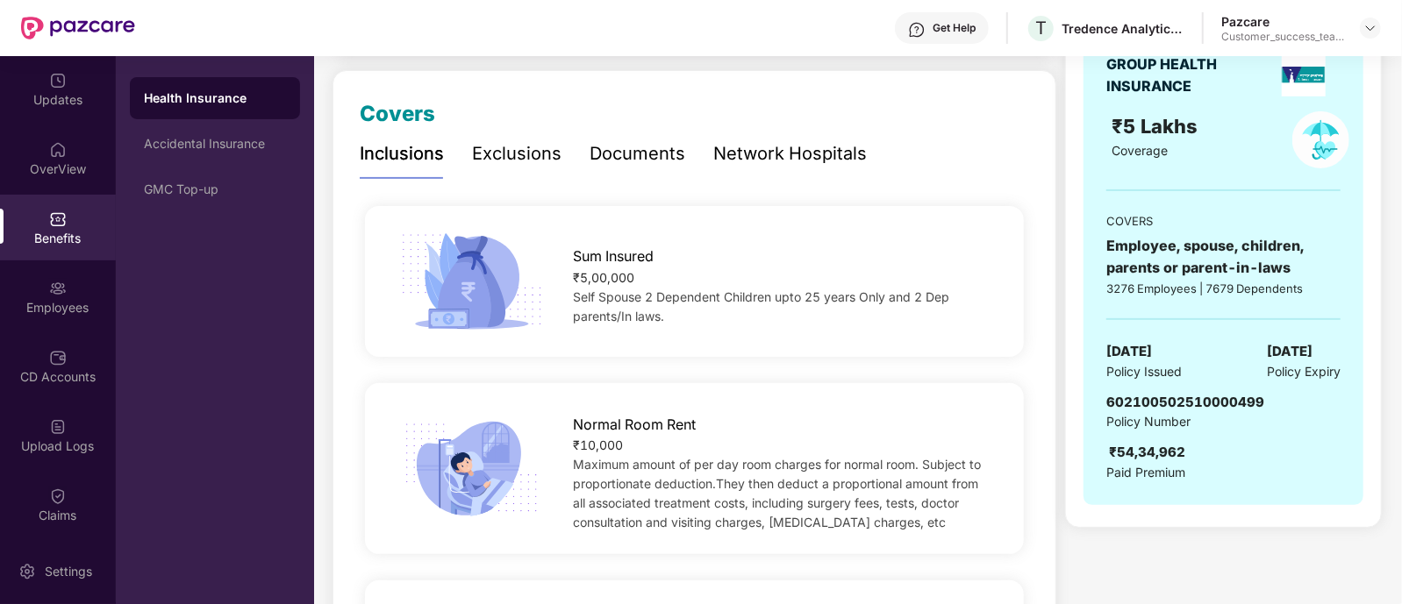
click at [752, 164] on div "Network Hospitals" at bounding box center [790, 153] width 154 height 27
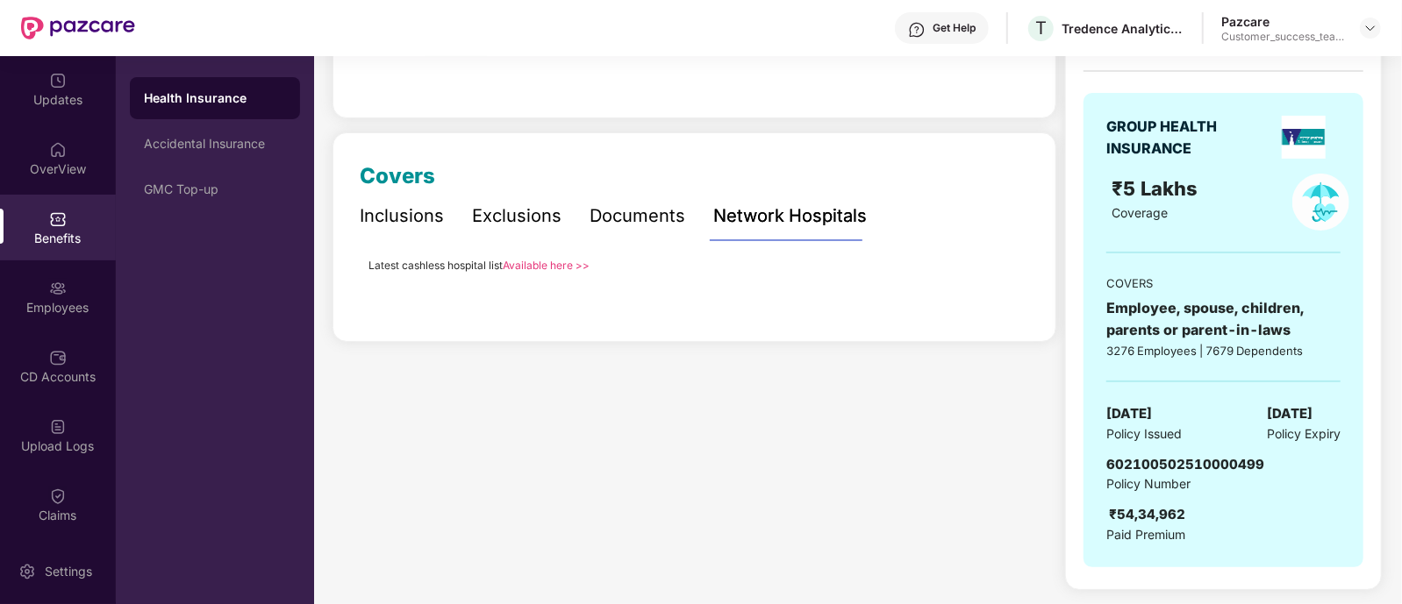
scroll to position [99, 0]
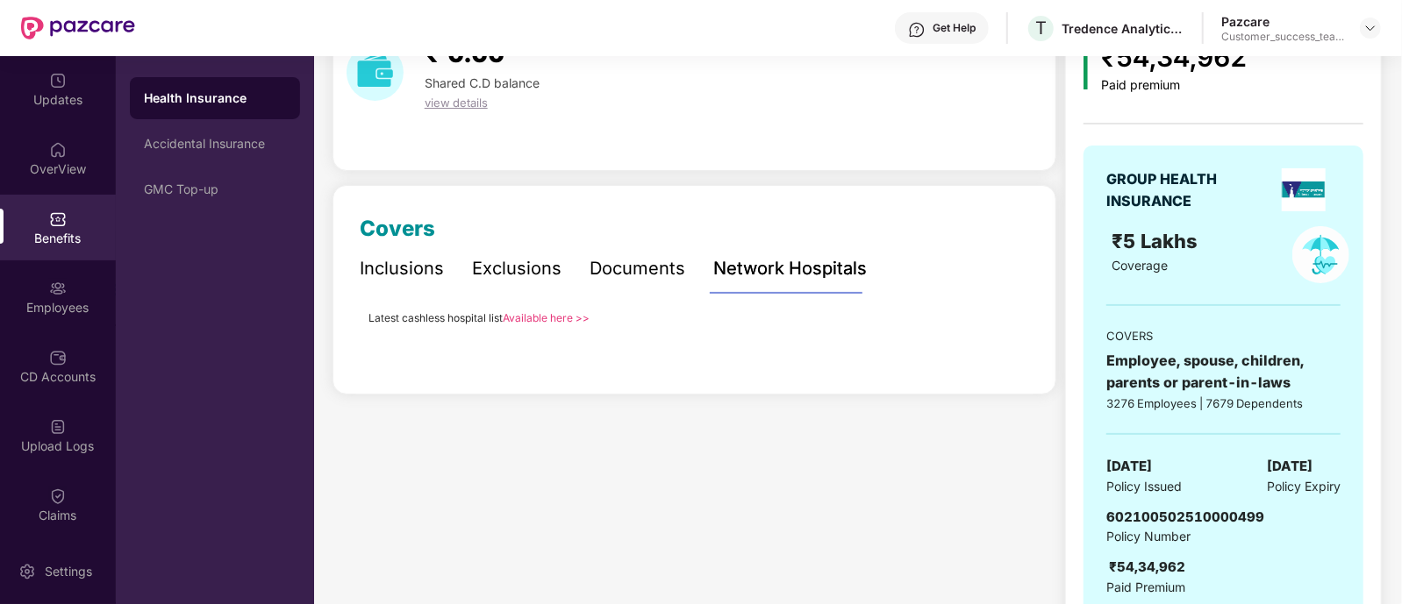
click at [544, 320] on link "Available here >>" at bounding box center [546, 317] width 87 height 13
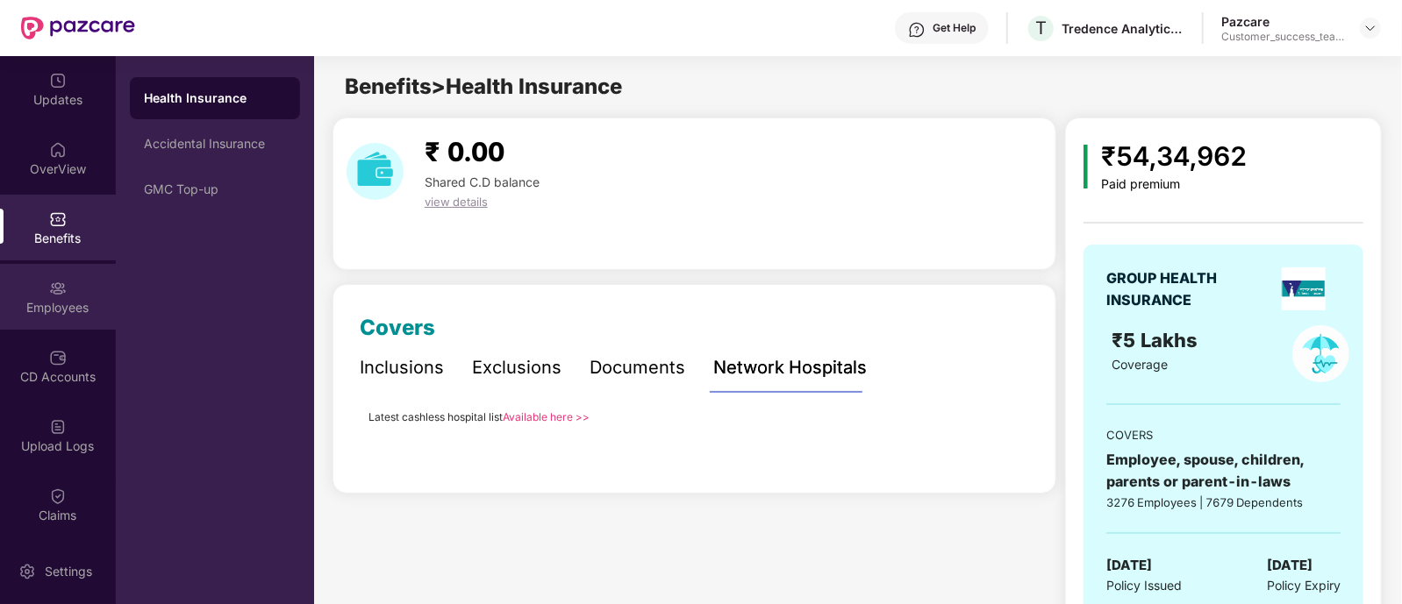
click at [66, 317] on div "Employees" at bounding box center [58, 297] width 116 height 66
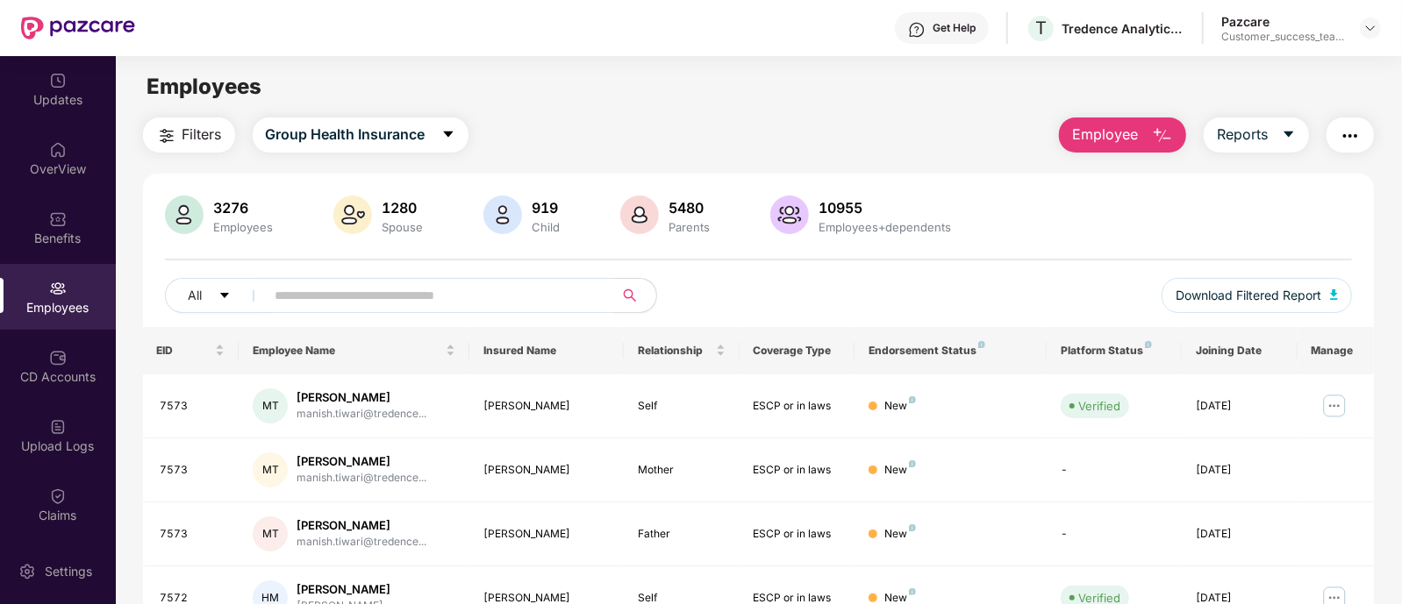
click at [1342, 139] on img "button" at bounding box center [1349, 135] width 21 height 21
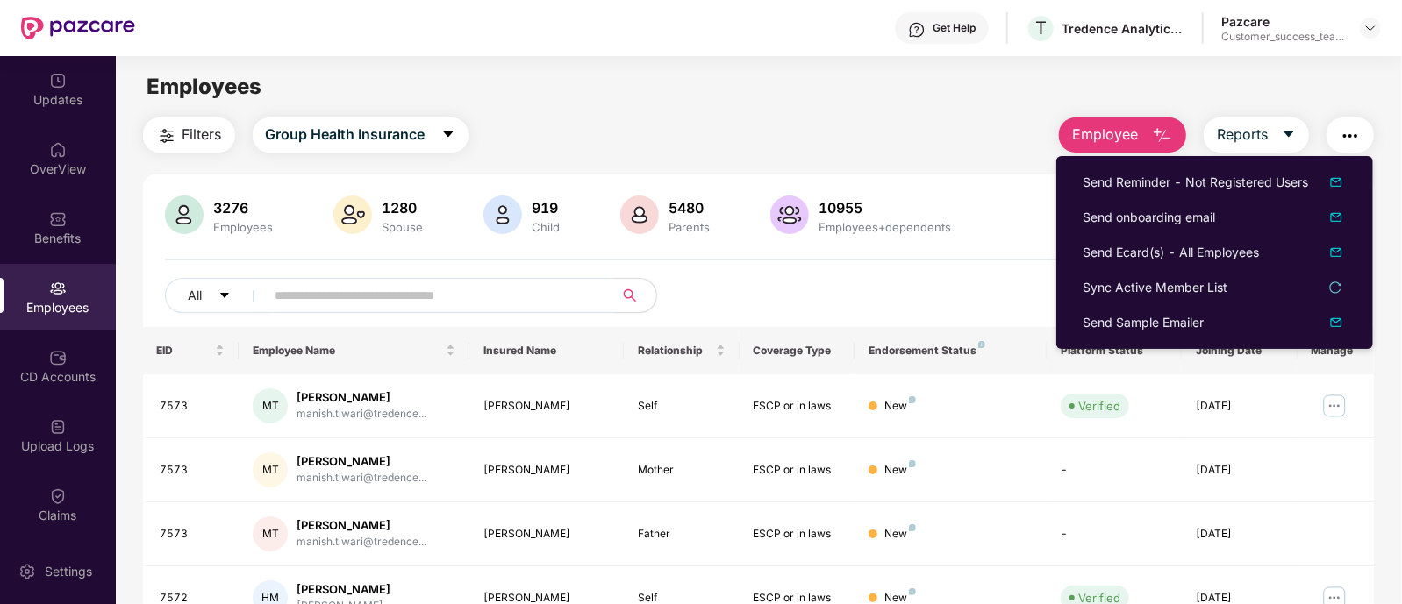
click at [1217, 91] on div "Employees" at bounding box center [758, 86] width 1285 height 33
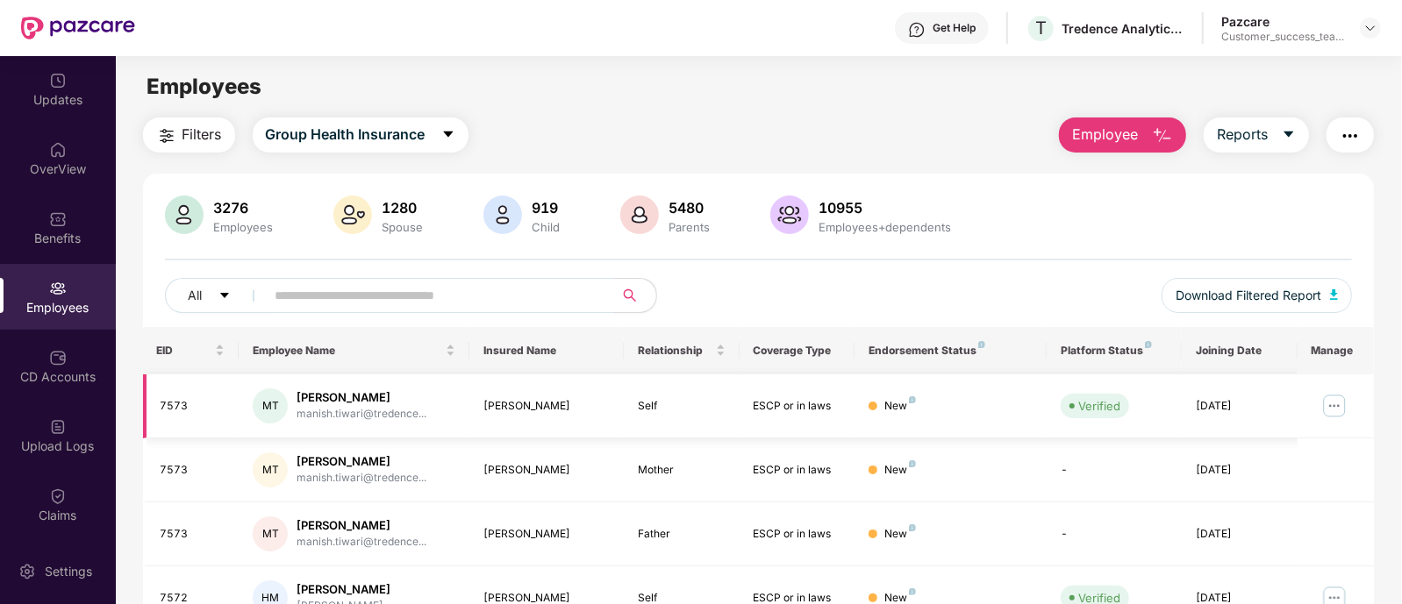
click at [1334, 401] on img at bounding box center [1334, 406] width 28 height 28
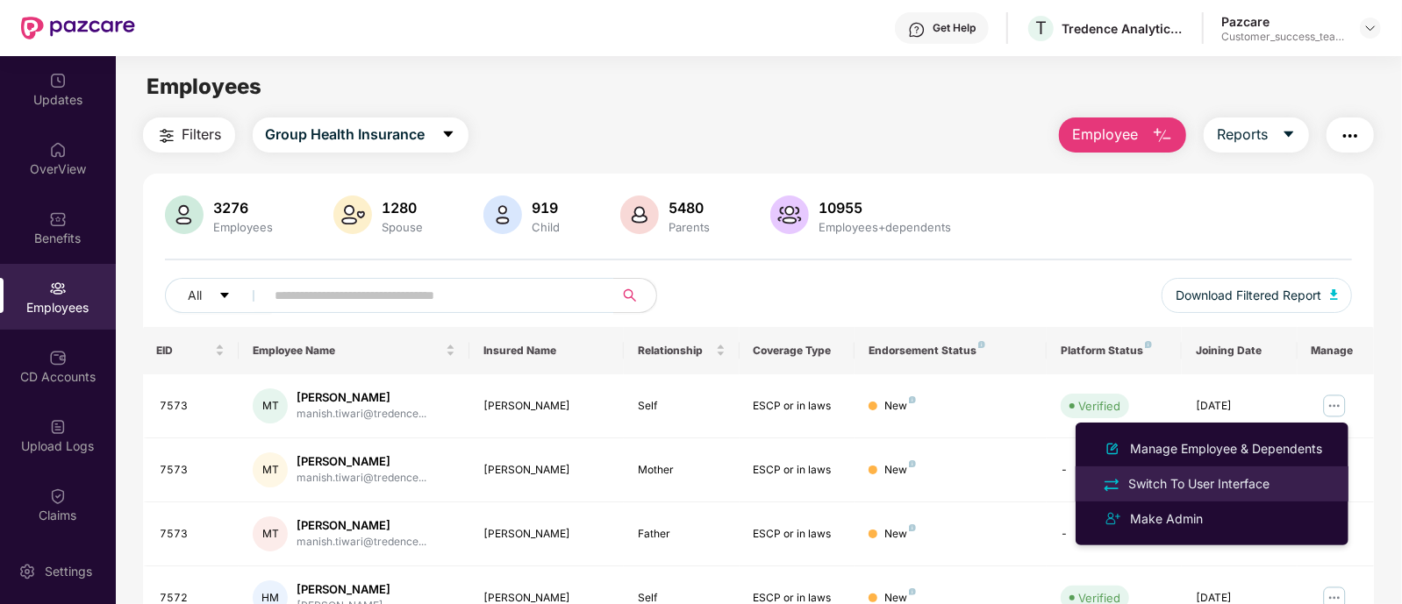
click at [1222, 475] on div "Switch To User Interface" at bounding box center [1199, 484] width 148 height 19
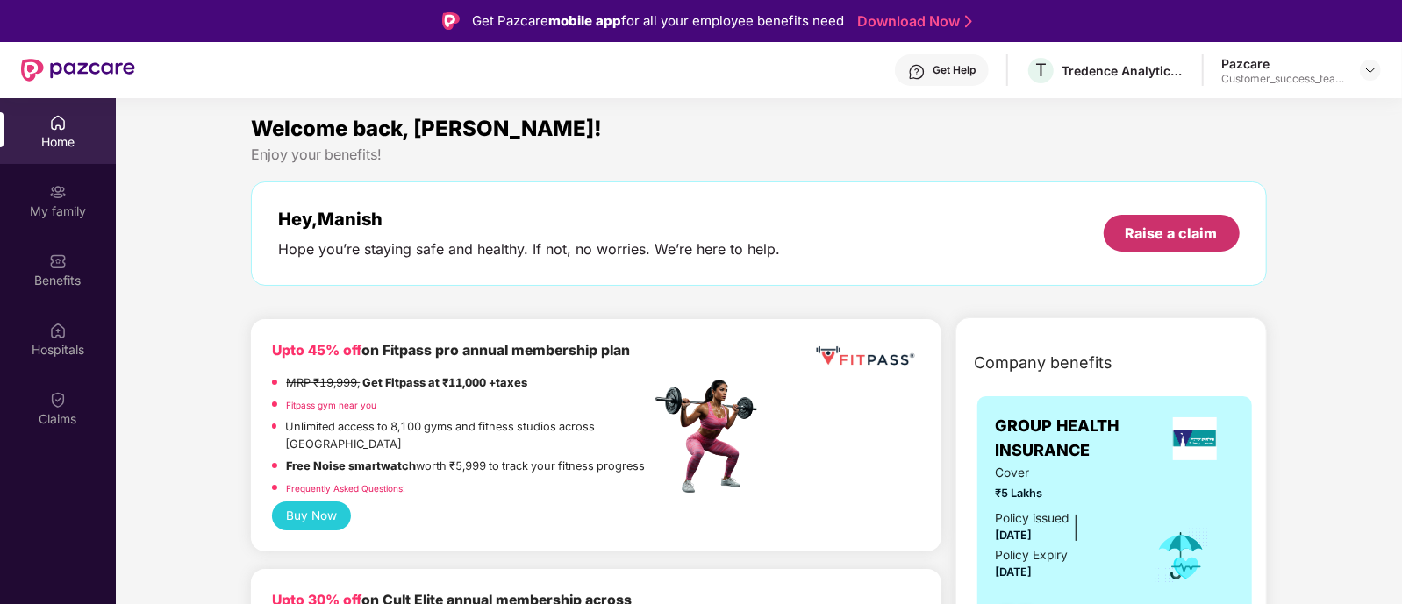
click at [1177, 237] on div "Raise a claim" at bounding box center [1171, 233] width 92 height 19
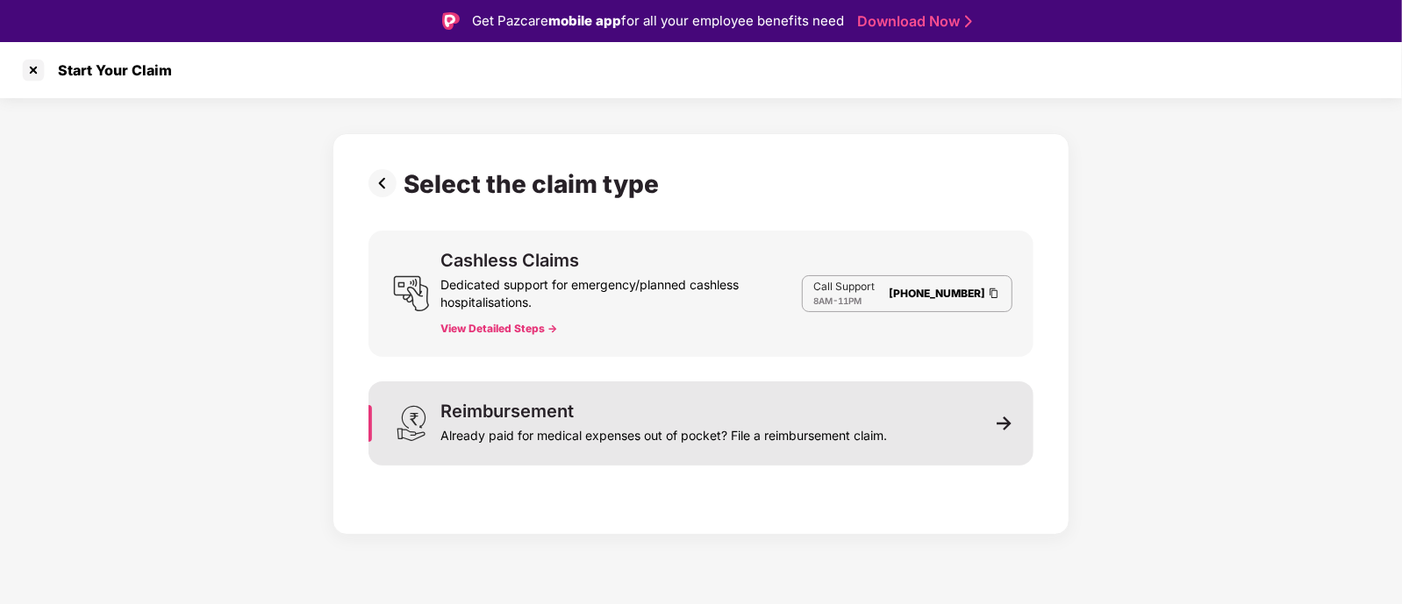
click at [587, 406] on div "Reimbursement Already paid for medical expenses out of pocket? File a reimburse…" at bounding box center [663, 424] width 446 height 42
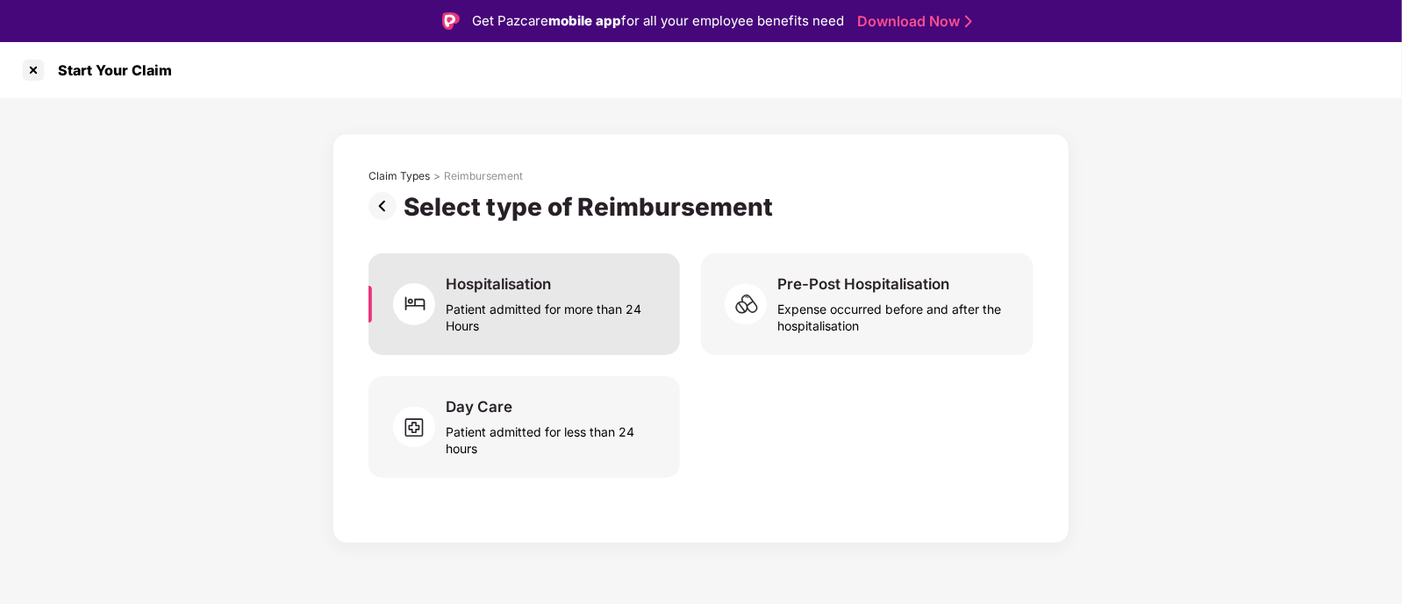
click at [565, 309] on div "Patient admitted for more than 24 Hours" at bounding box center [552, 314] width 213 height 40
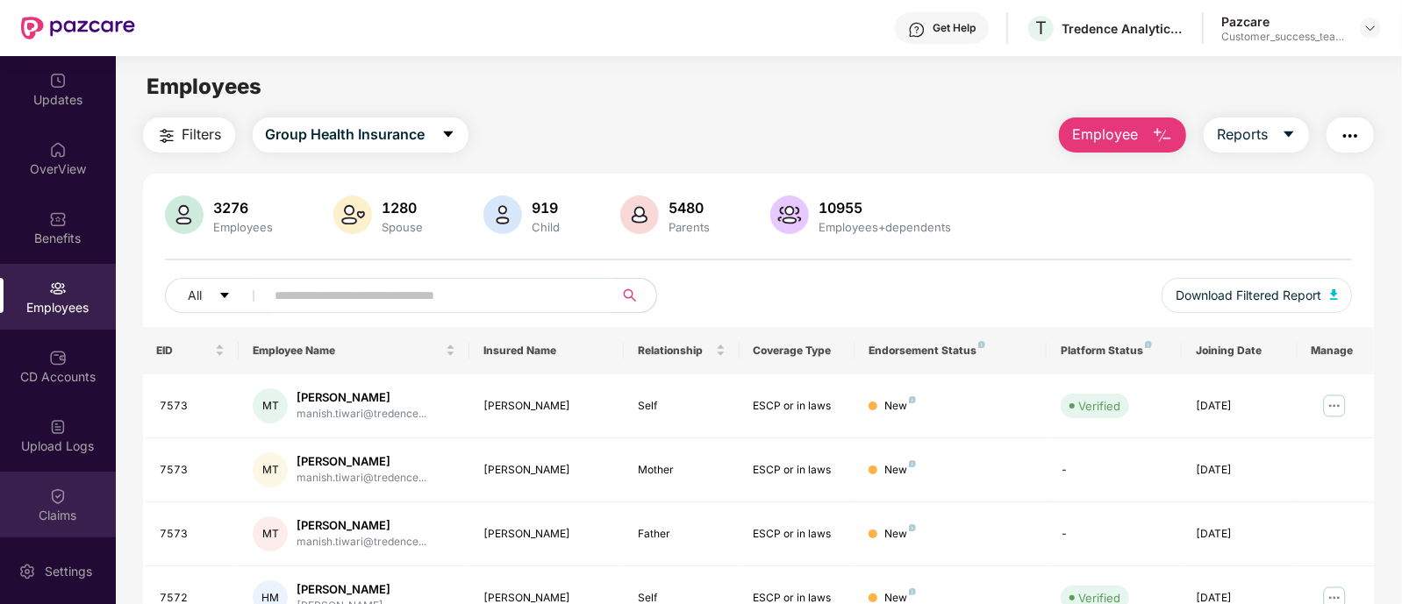
click at [57, 516] on div "Claims" at bounding box center [58, 516] width 116 height 18
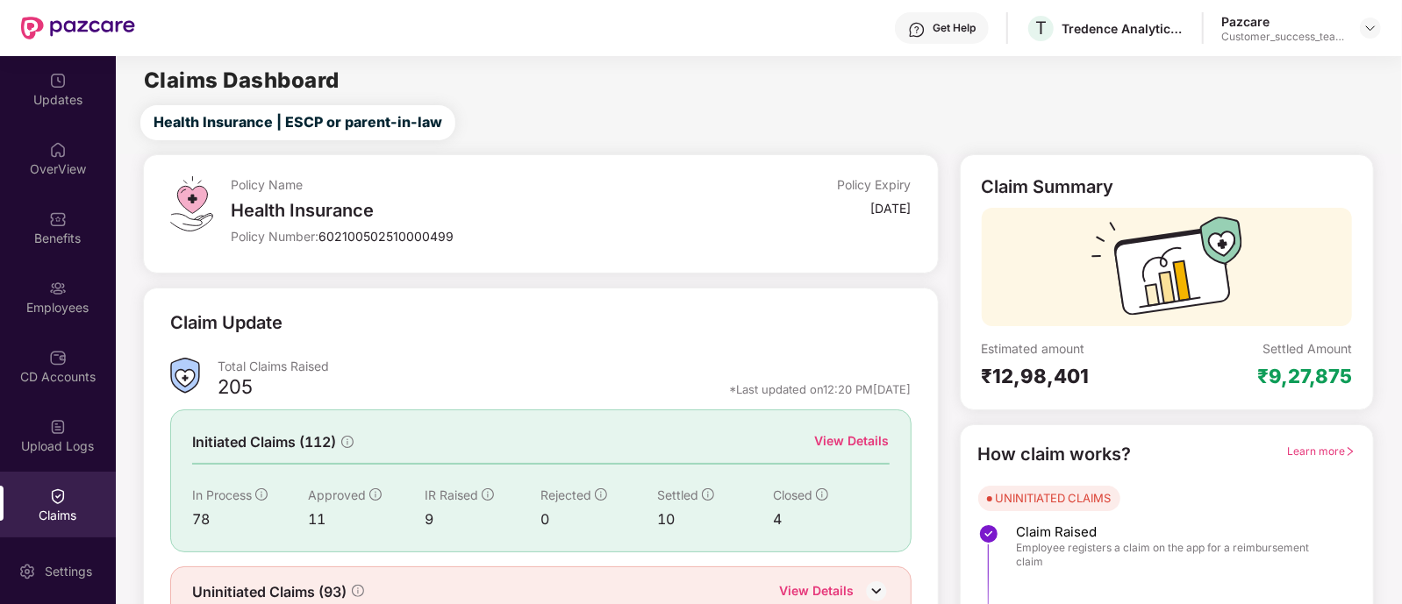
scroll to position [82, 0]
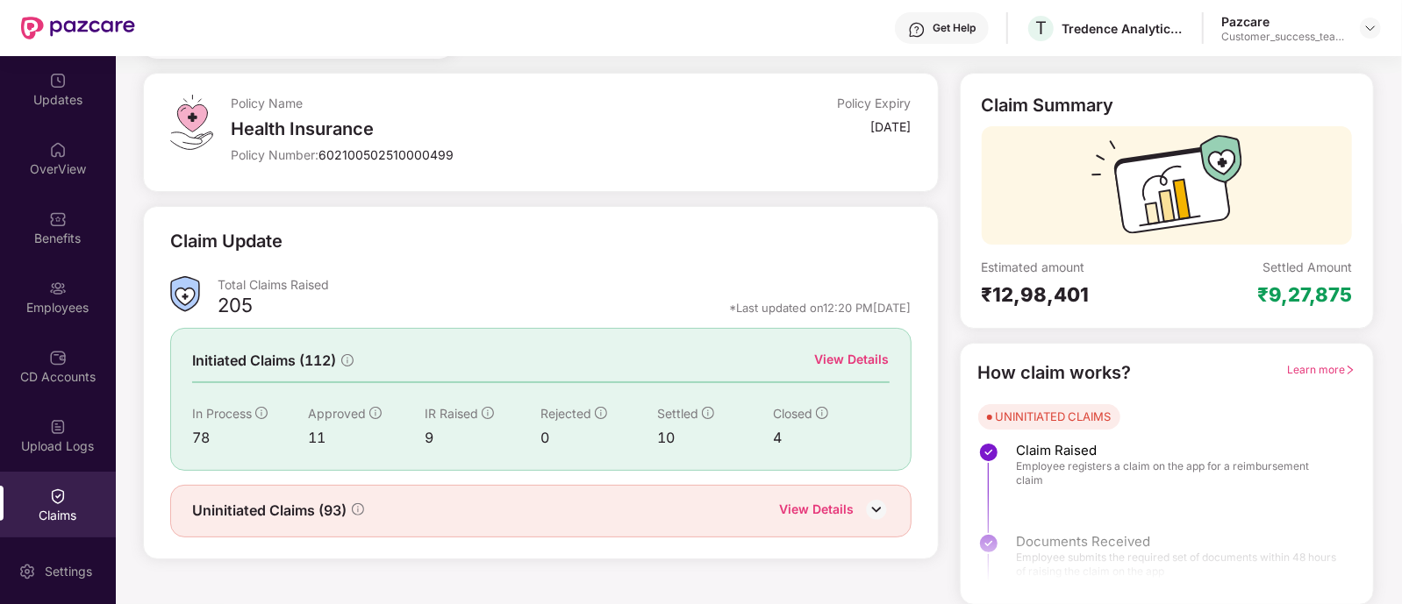
click at [863, 357] on div "View Details" at bounding box center [852, 359] width 75 height 19
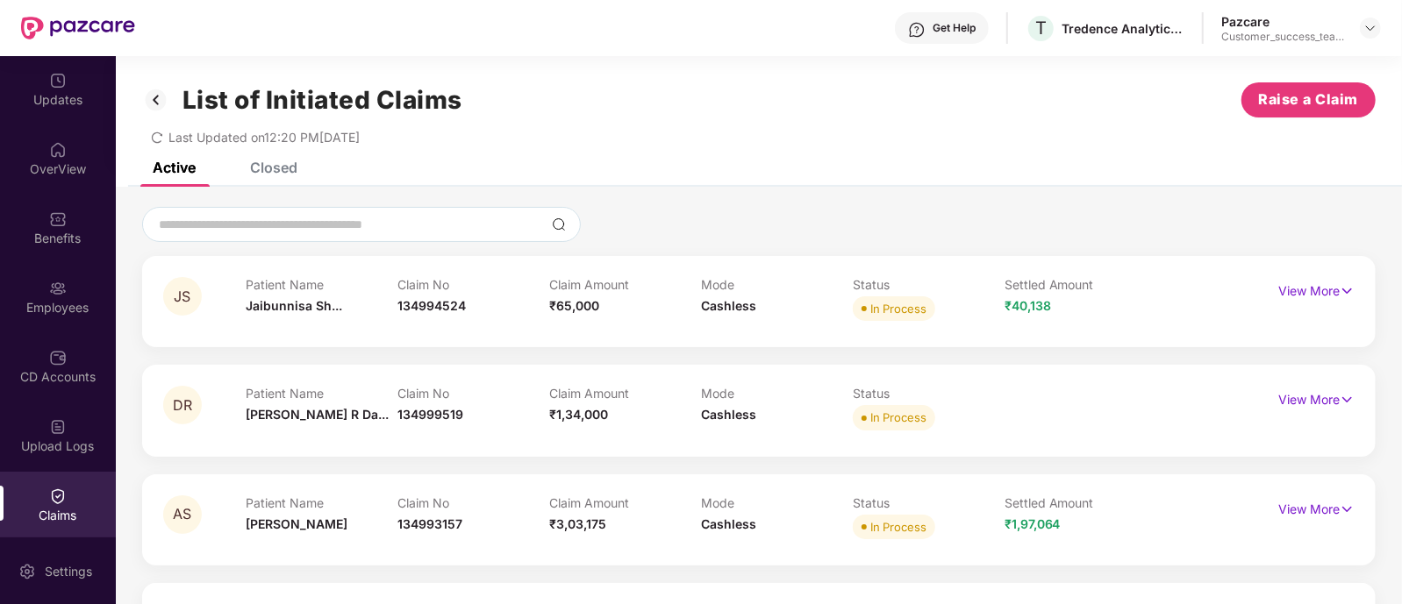
scroll to position [4, 0]
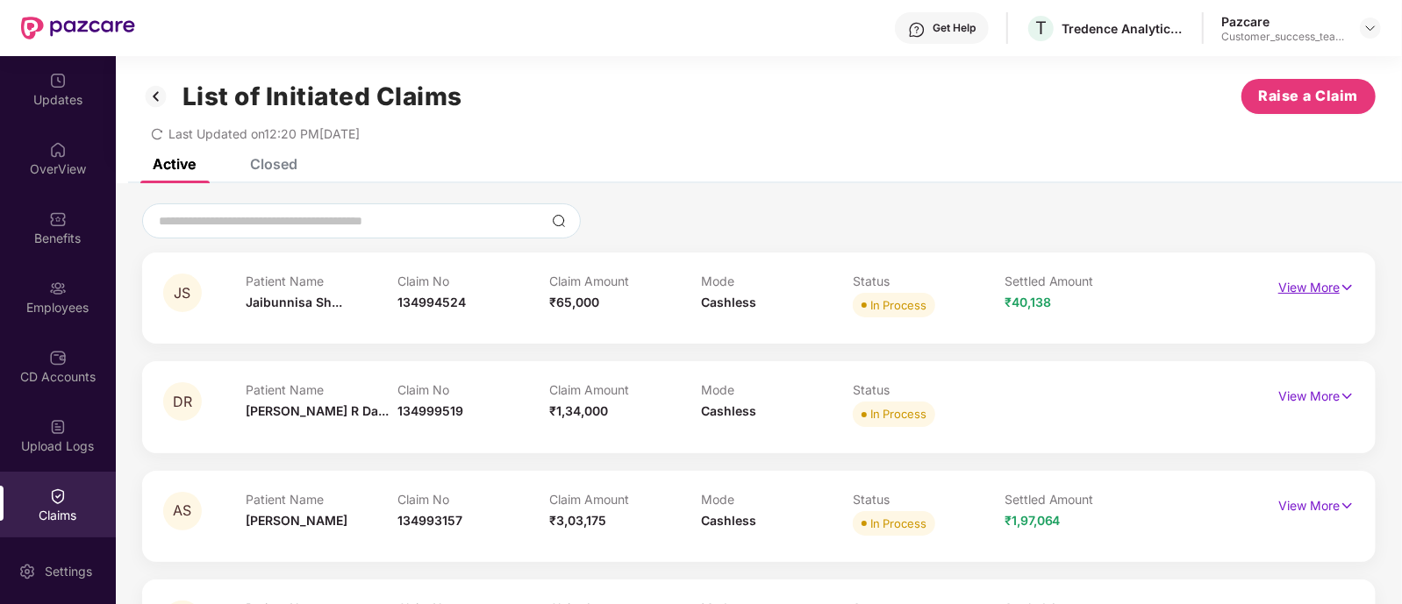
click at [1325, 287] on p "View More" at bounding box center [1316, 286] width 76 height 24
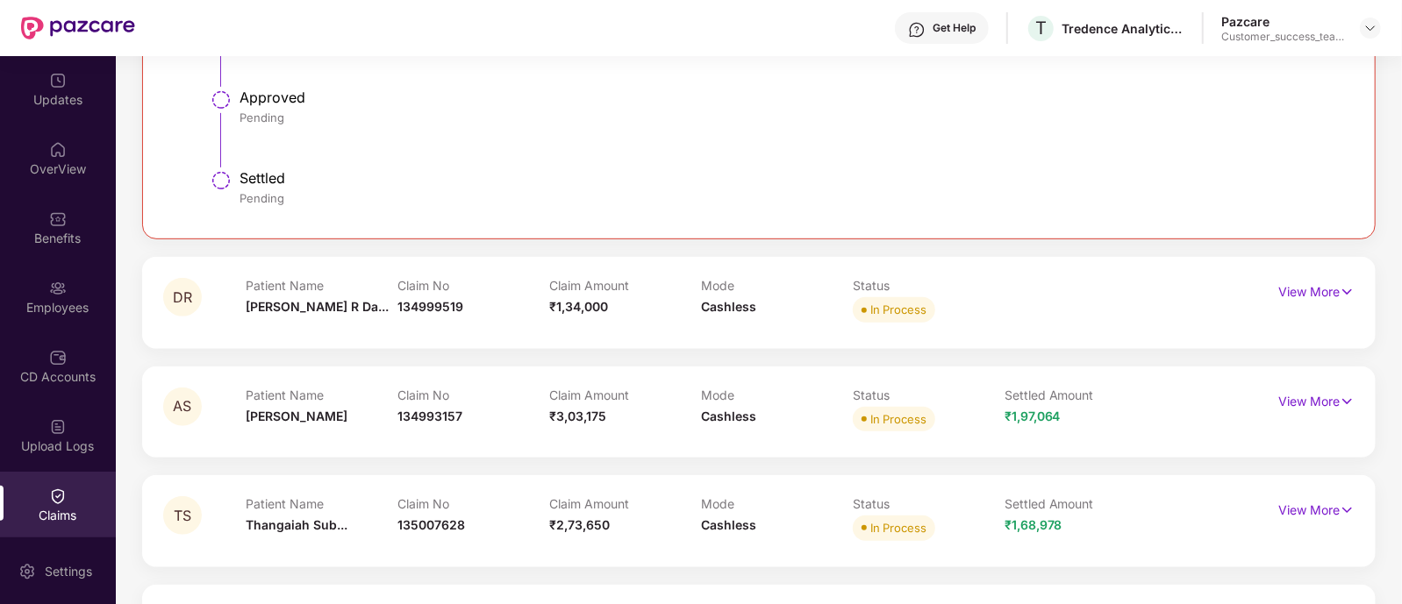
scroll to position [626, 0]
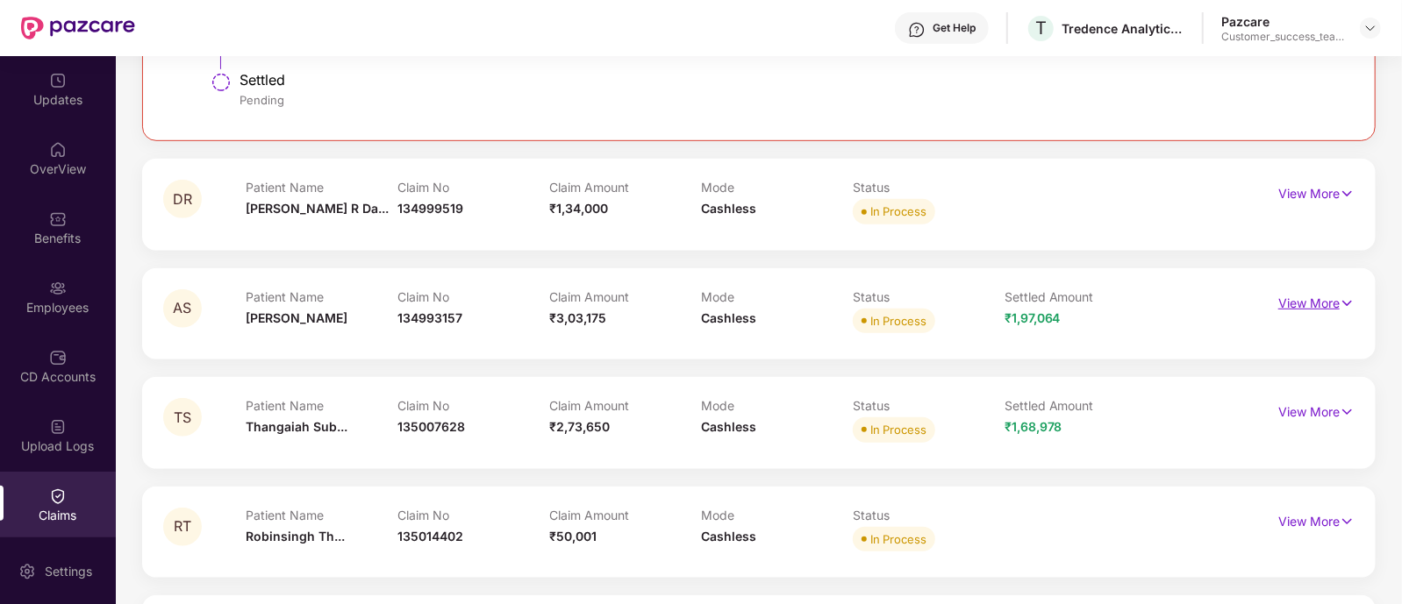
click at [1325, 304] on p "View More" at bounding box center [1316, 301] width 76 height 24
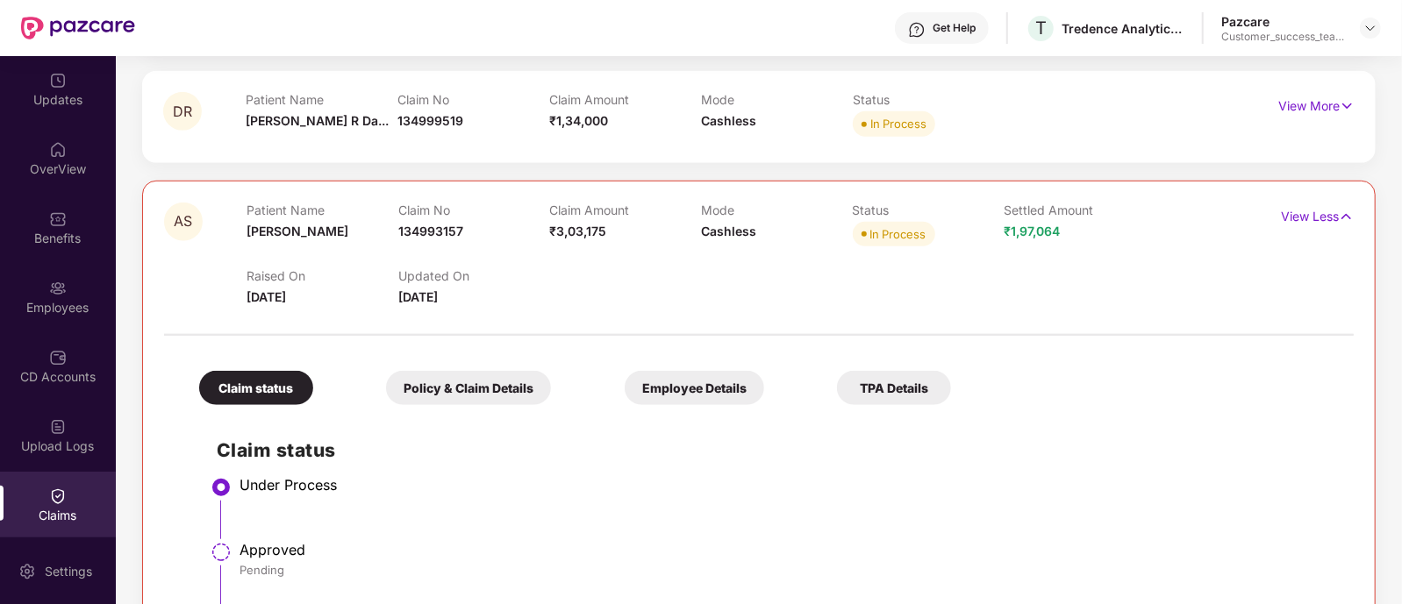
scroll to position [0, 0]
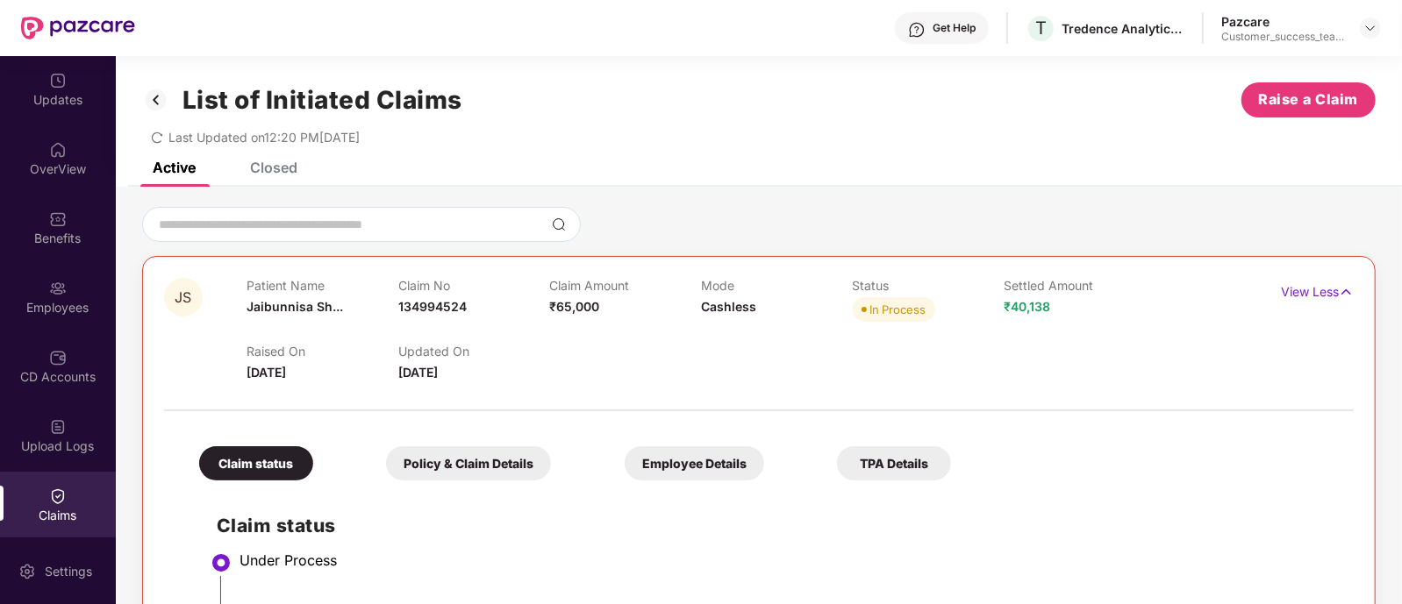
click at [402, 175] on div "Active Closed" at bounding box center [759, 174] width 1286 height 25
click at [281, 181] on div "Closed" at bounding box center [261, 167] width 74 height 39
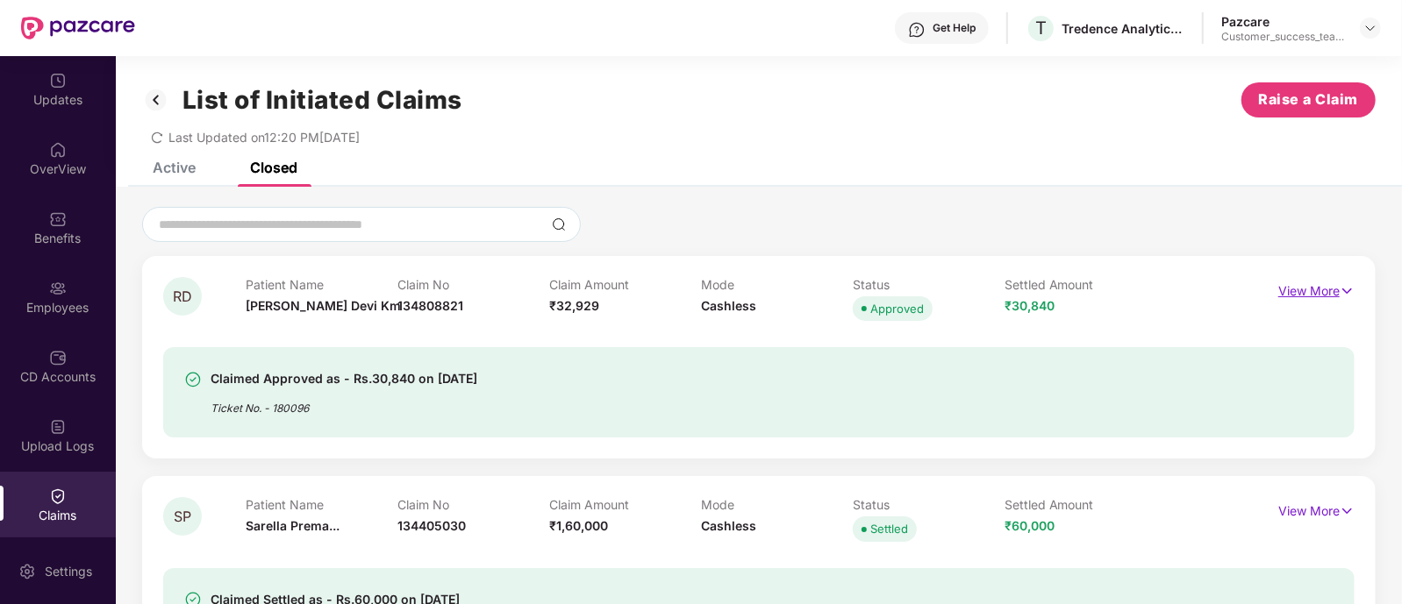
click at [1322, 290] on p "View More" at bounding box center [1316, 289] width 76 height 24
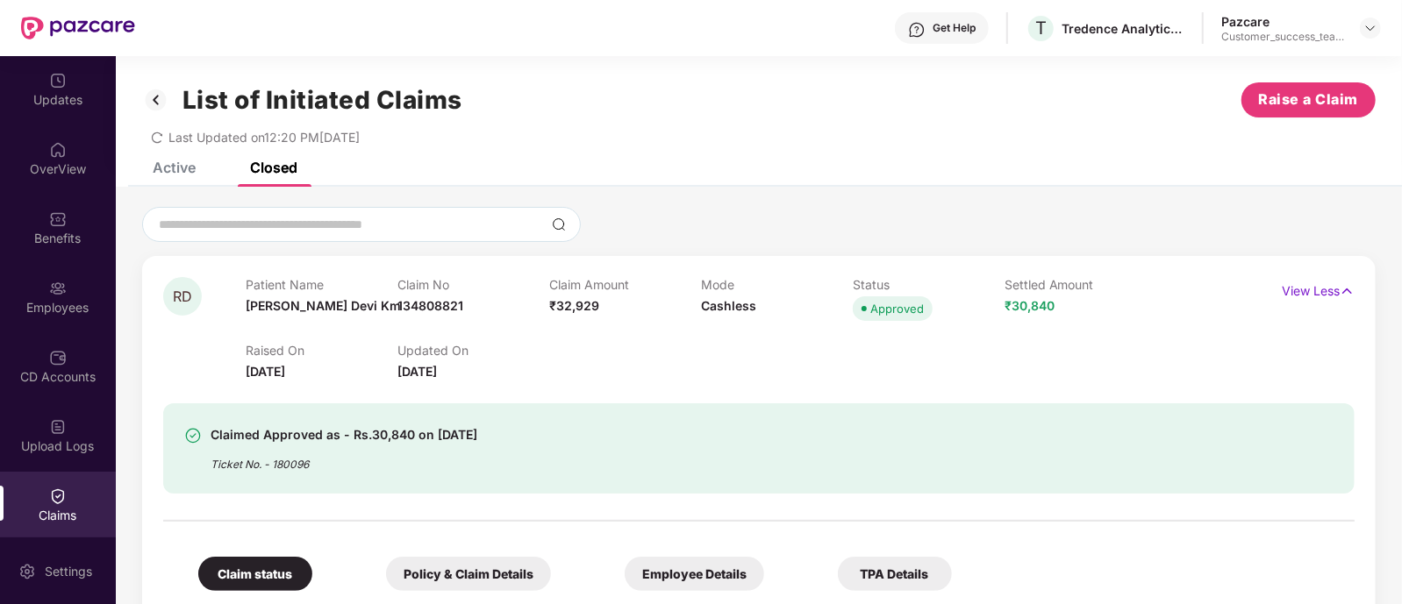
click at [183, 173] on div "Active" at bounding box center [174, 168] width 43 height 18
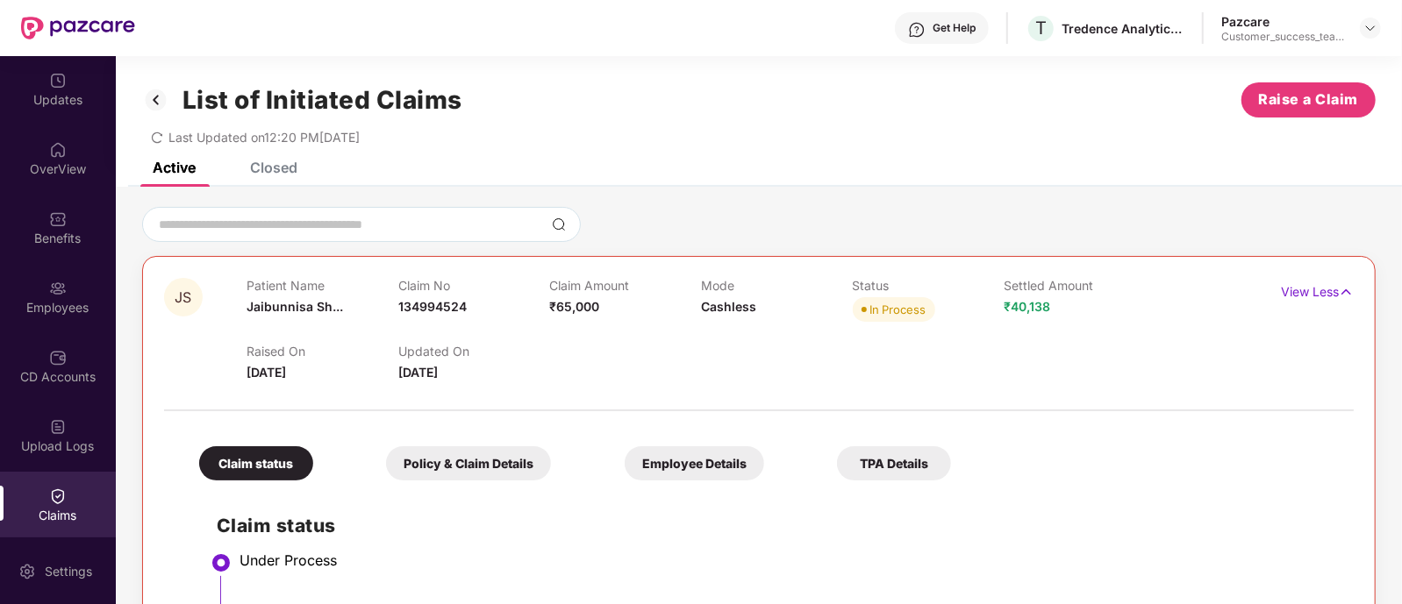
click at [625, 452] on div "Employee Details" at bounding box center [694, 463] width 139 height 34
